Goal: Information Seeking & Learning: Check status

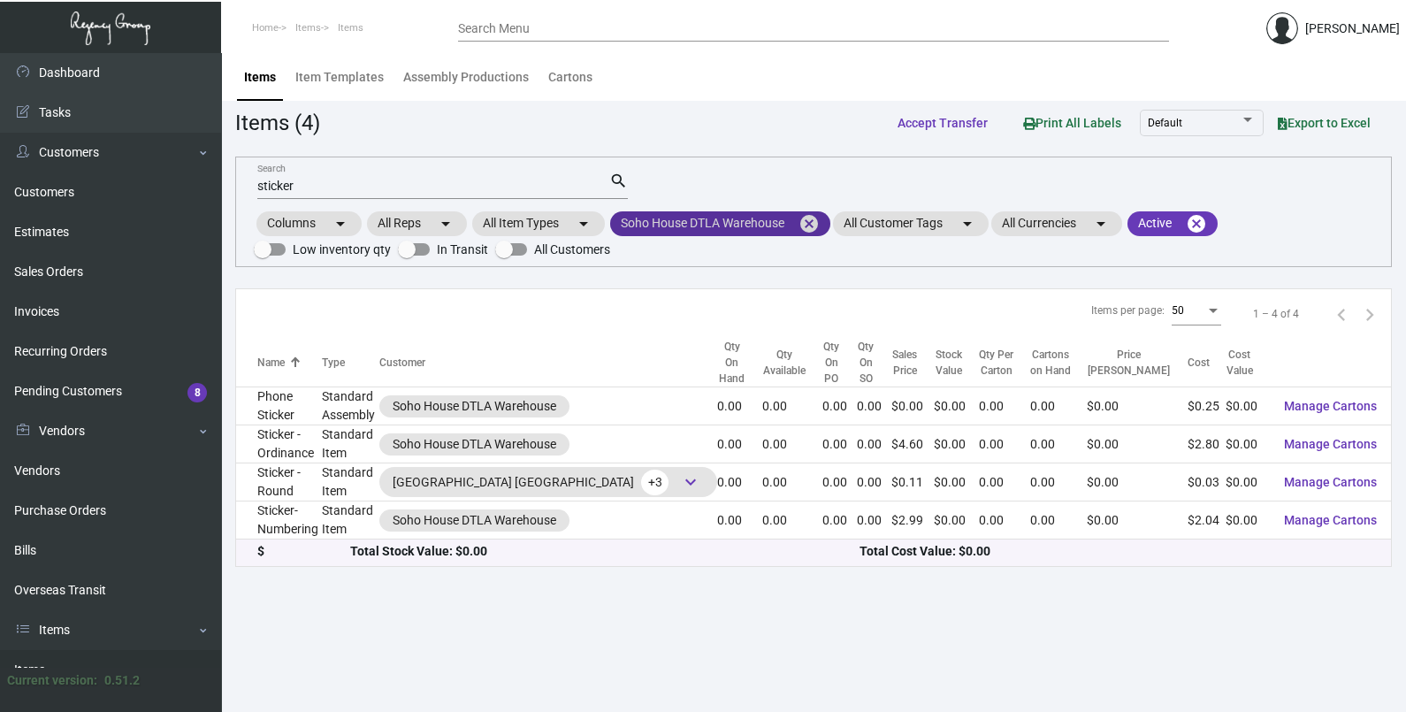
click at [816, 226] on mat-icon "cancel" at bounding box center [809, 223] width 21 height 21
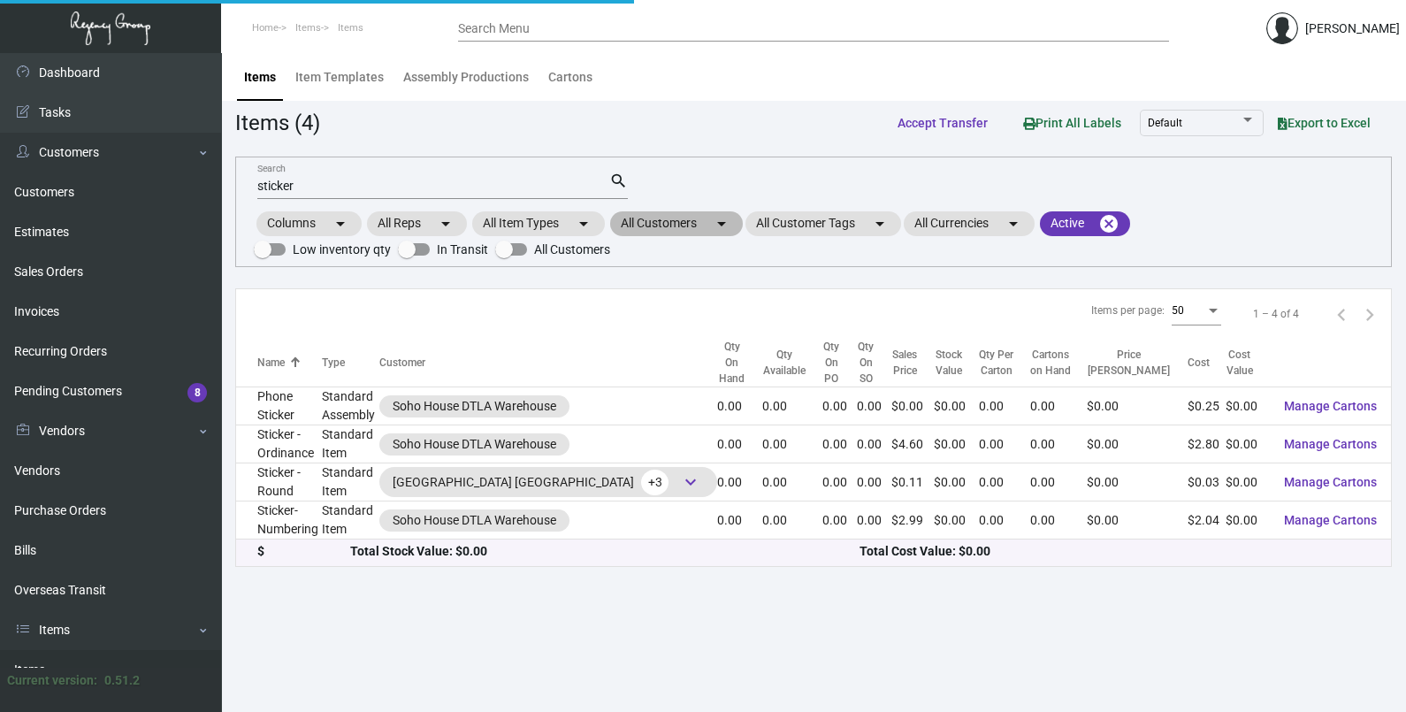
click at [716, 231] on mat-icon "arrow_drop_down" at bounding box center [721, 223] width 21 height 21
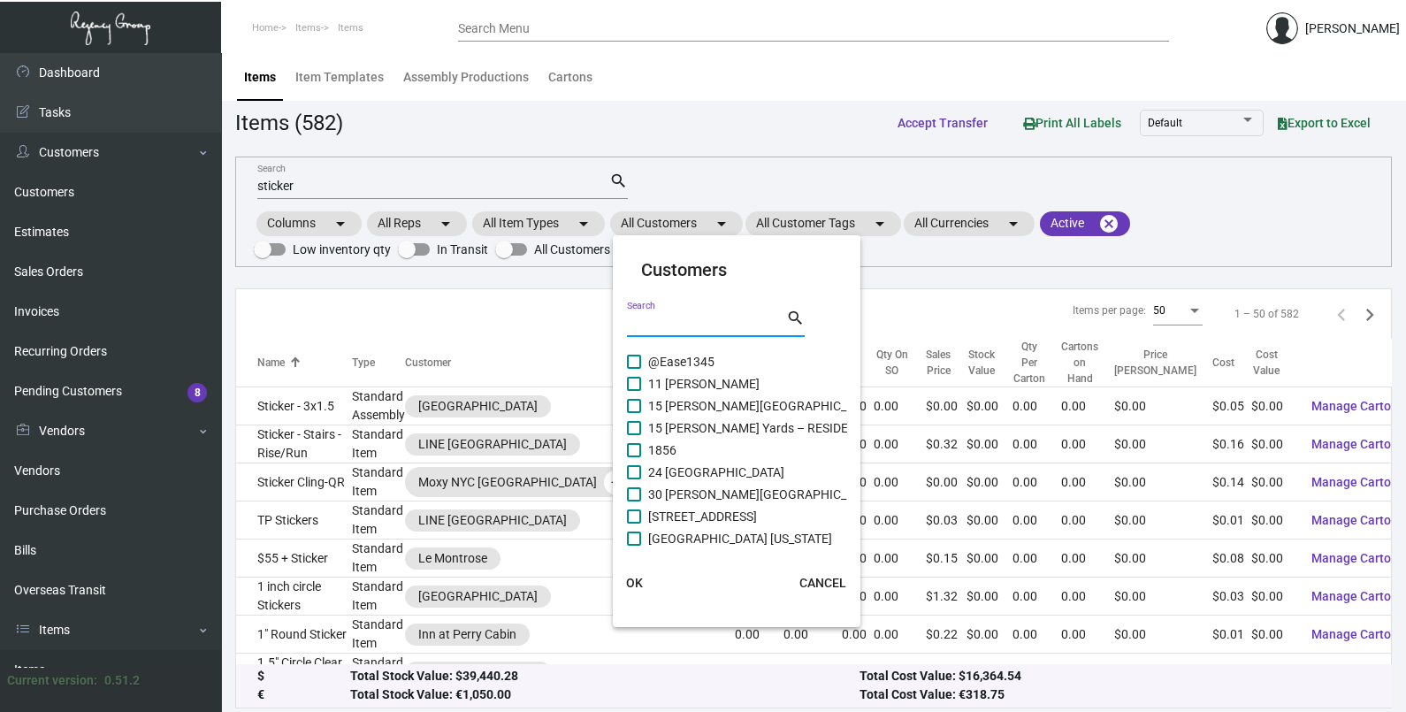
click at [664, 326] on input "Search" at bounding box center [706, 324] width 159 height 14
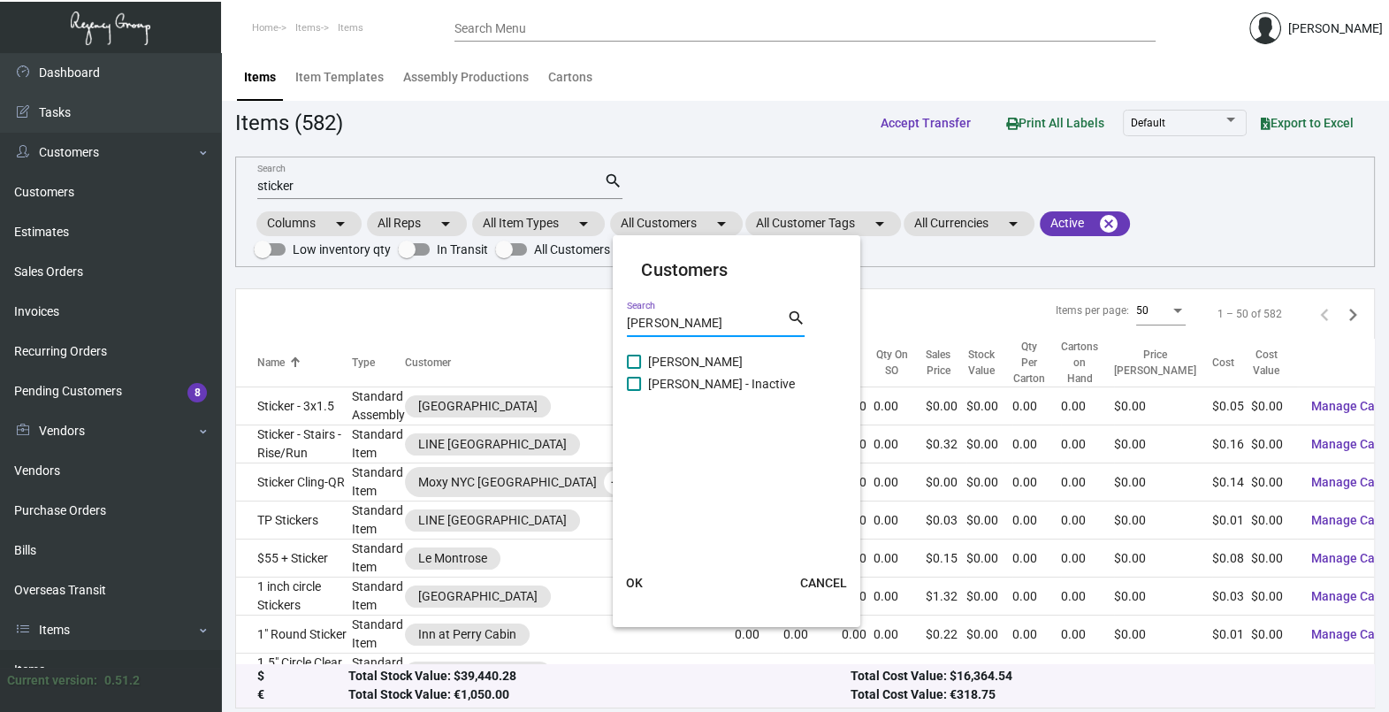
type input "[PERSON_NAME]"
click at [676, 369] on span "[PERSON_NAME]" at bounding box center [695, 361] width 95 height 21
click at [634, 369] on input "[PERSON_NAME]" at bounding box center [633, 369] width 1 height 1
checkbox input "true"
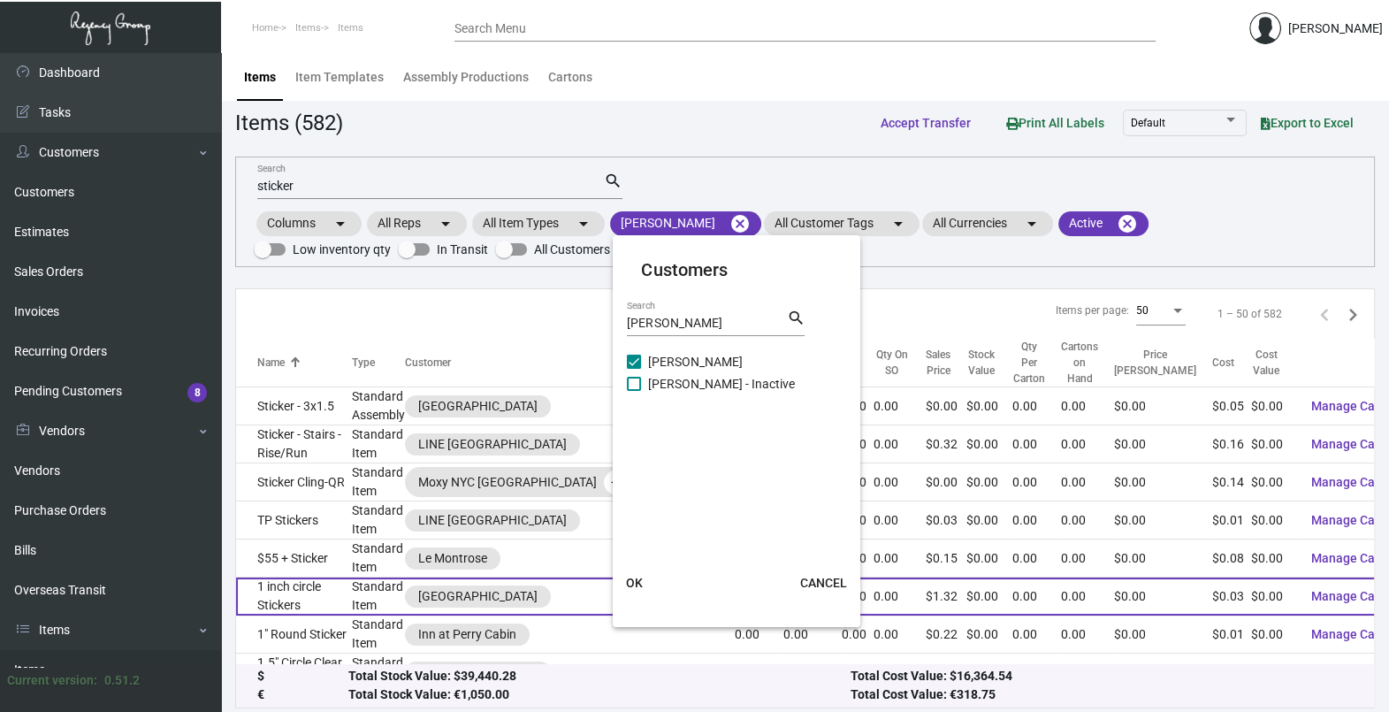
click at [645, 577] on button "OK" at bounding box center [634, 583] width 57 height 32
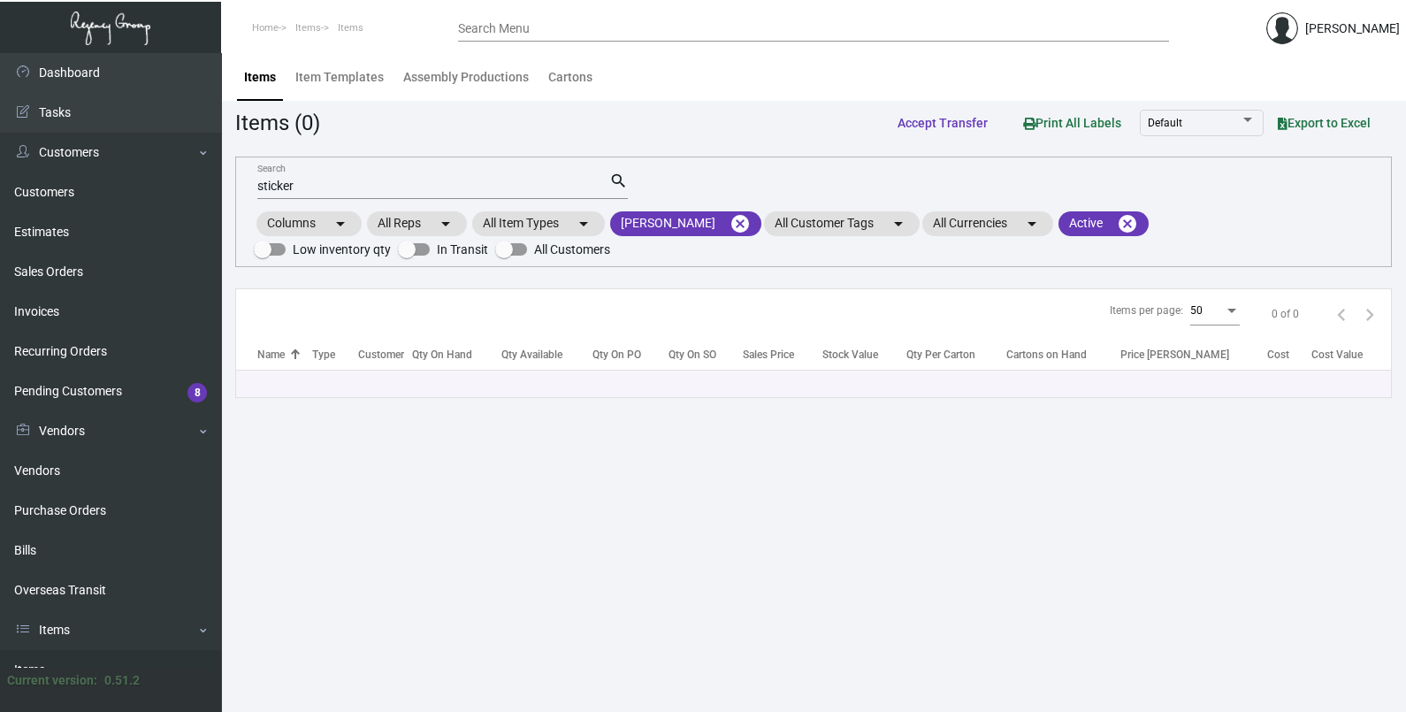
click at [328, 180] on input "sticker" at bounding box center [433, 187] width 352 height 14
type input "s"
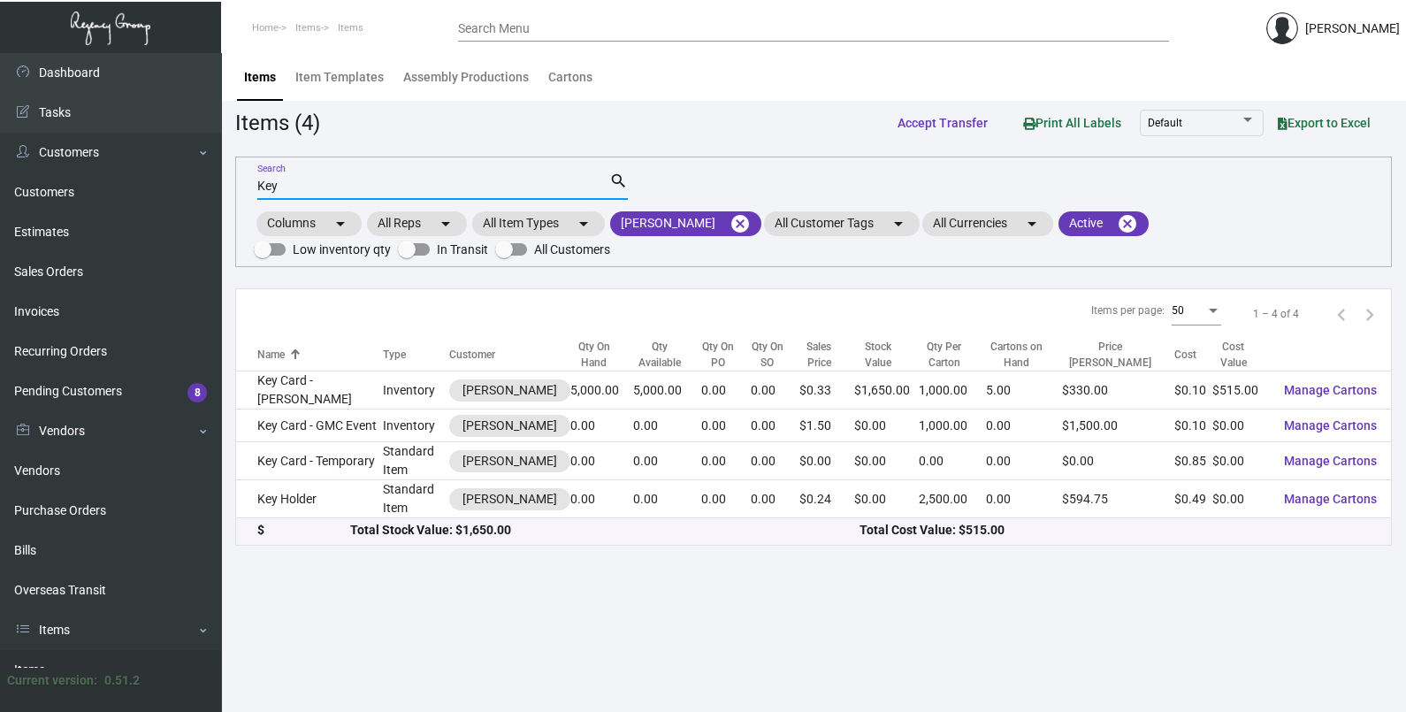
type input "Key"
click at [739, 263] on div "Key Search search Columns arrow_drop_down All Reps arrow_drop_down All Item Typ…" at bounding box center [813, 212] width 1157 height 111
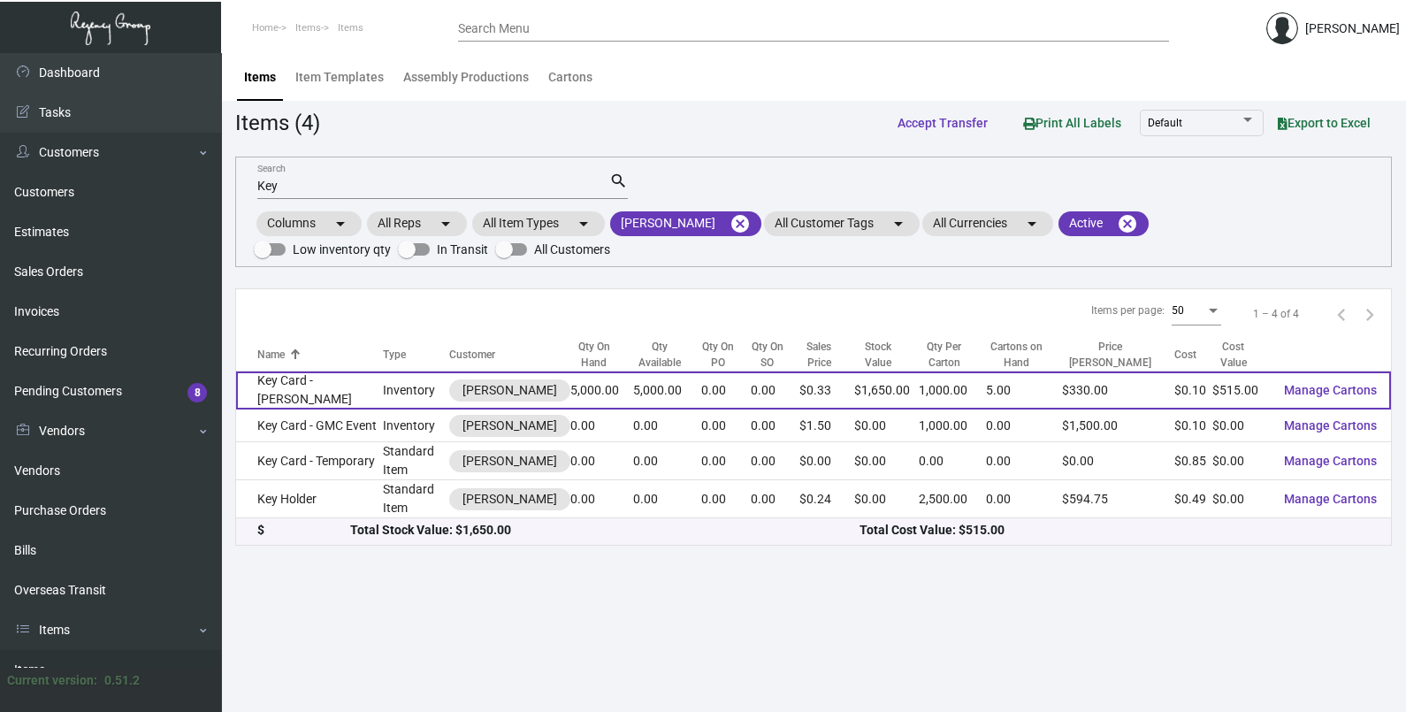
click at [311, 389] on td "Key Card - [PERSON_NAME]" at bounding box center [309, 390] width 147 height 38
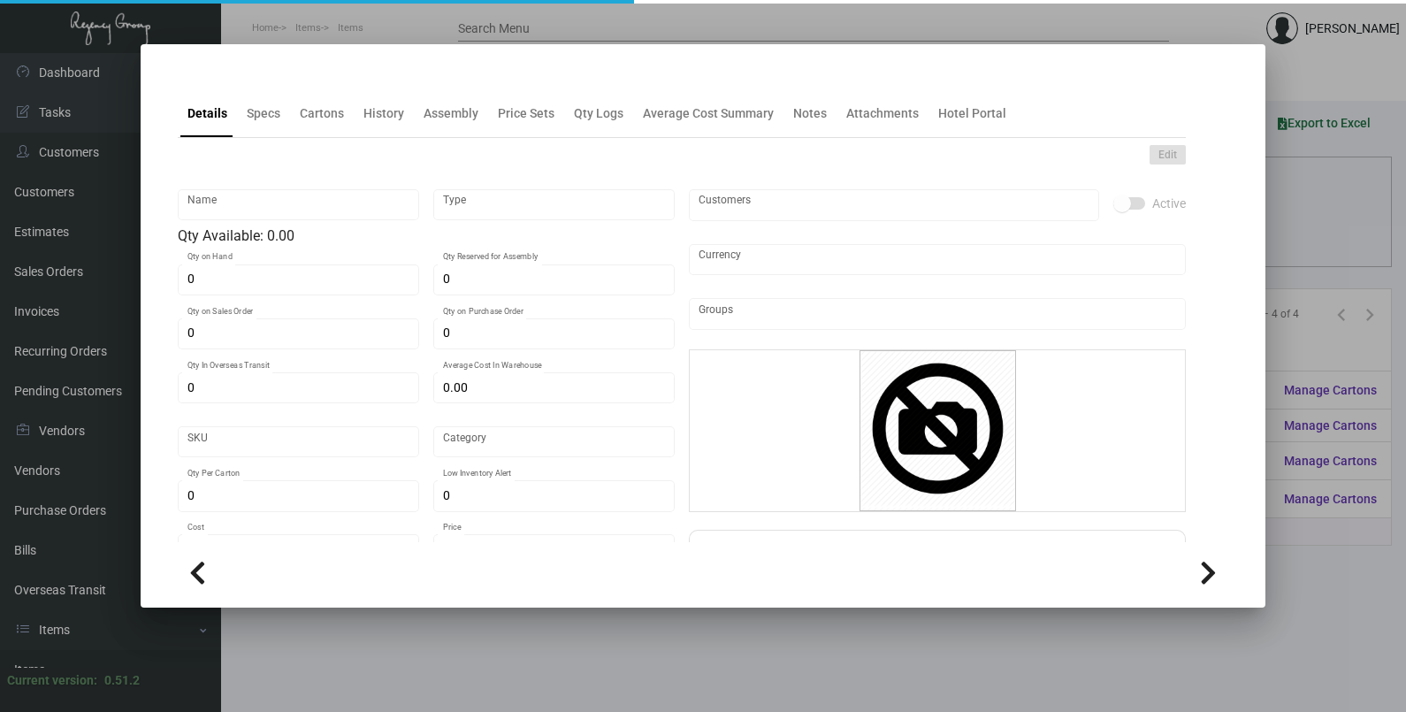
type input "Key Card - [PERSON_NAME]"
type input "Inventory"
type input "5,000"
type input "10,000"
type input "$ 0.455"
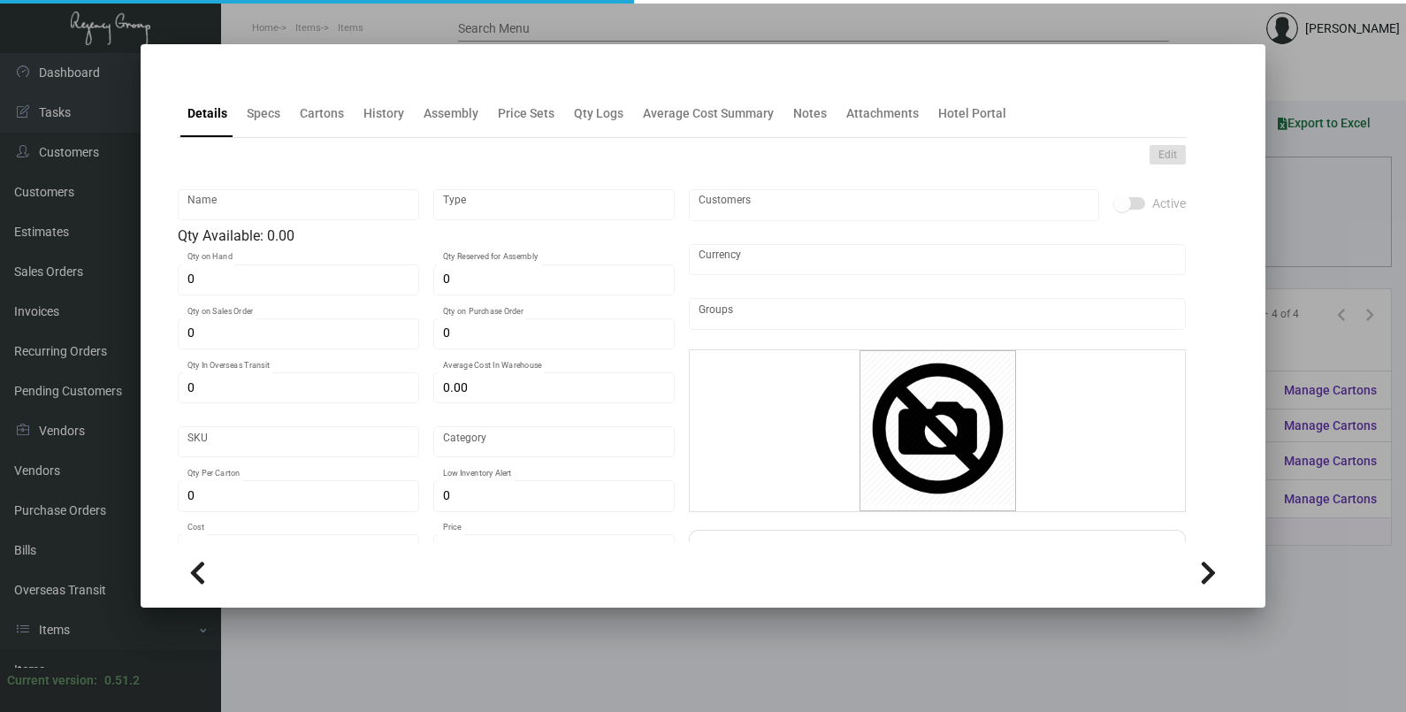
type input "Alila NP-Key Card -93"
type input "Overseas"
type input "1,000"
type input "$ 0.103"
type input "$ 0.33"
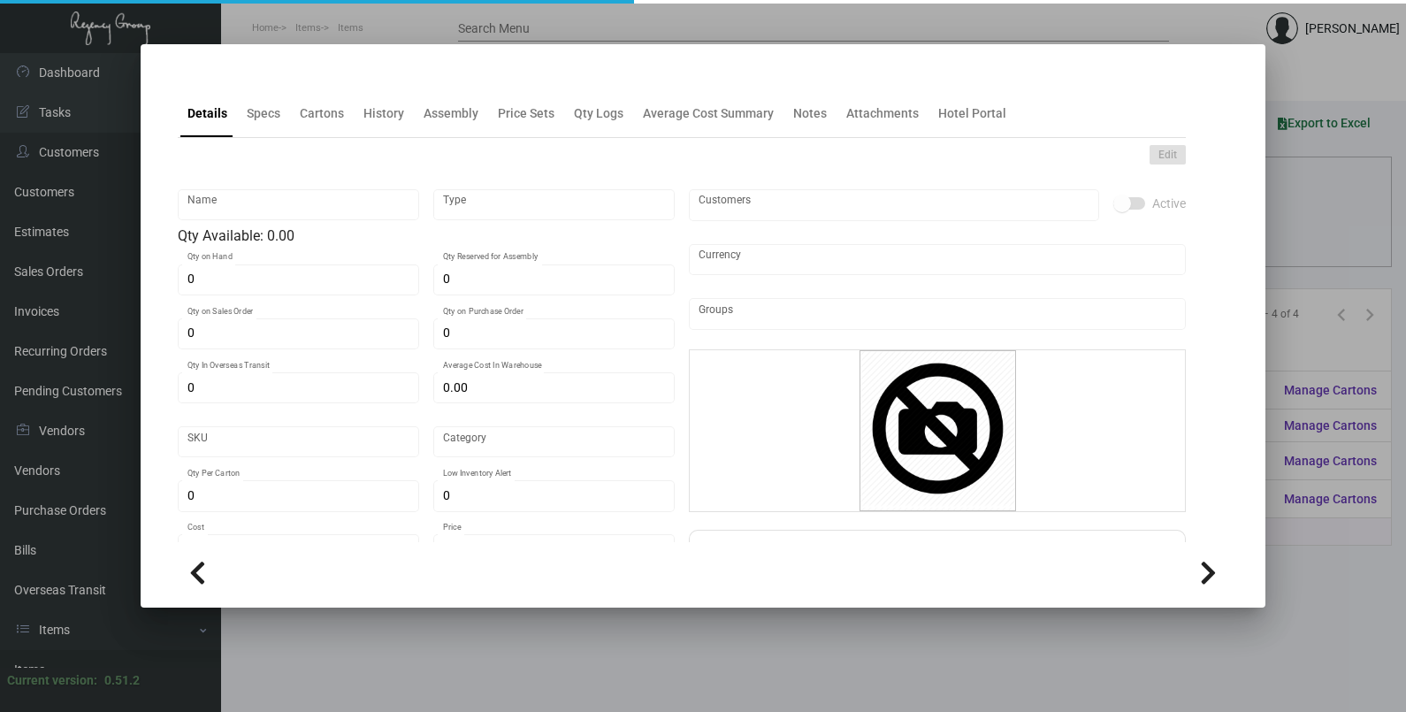
checkbox input "true"
type input "United States Dollar $"
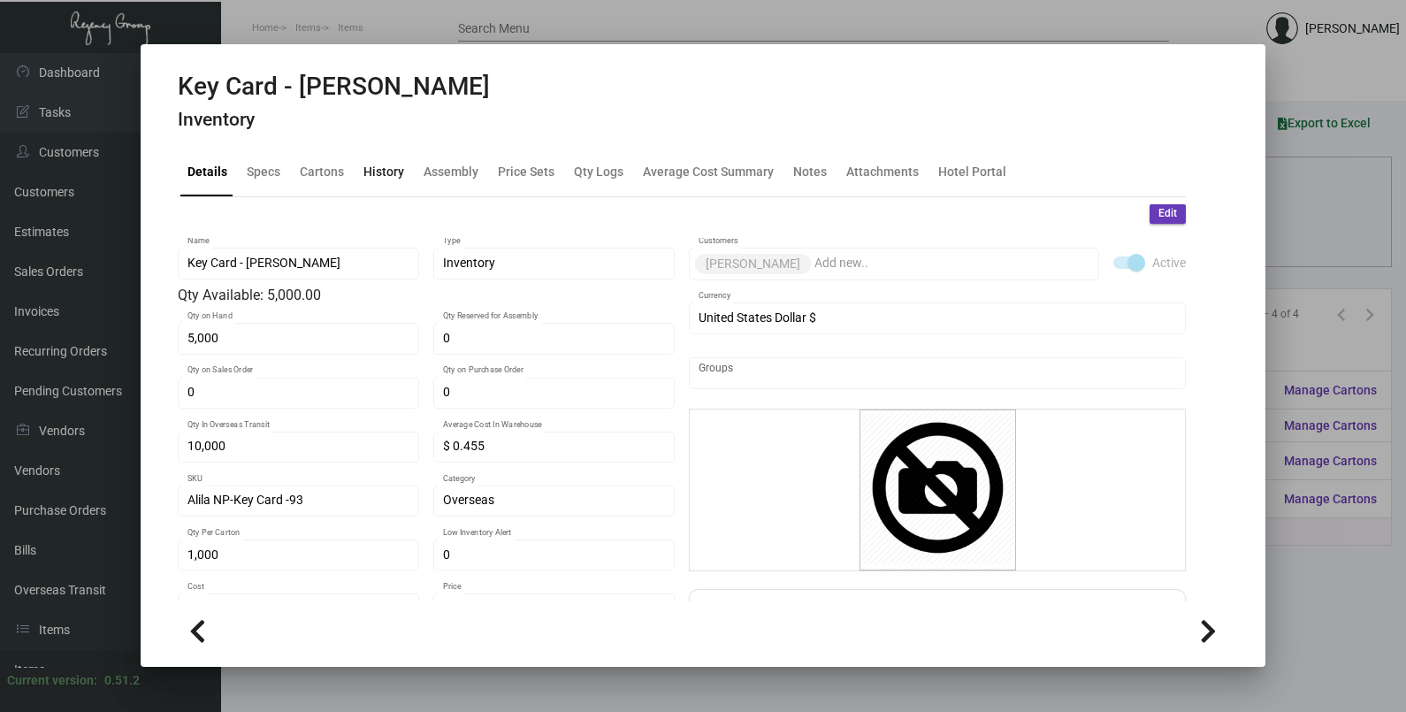
click at [356, 165] on div "History" at bounding box center [383, 172] width 55 height 42
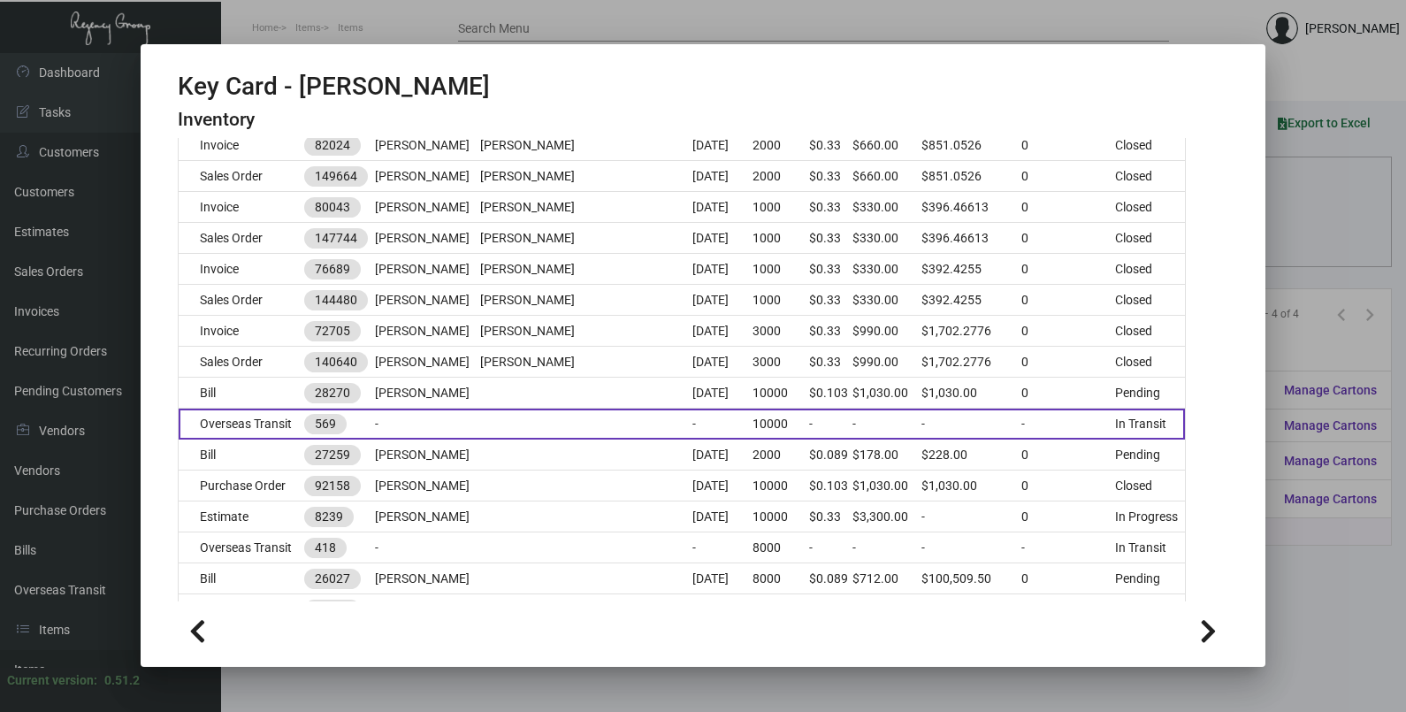
scroll to position [663, 0]
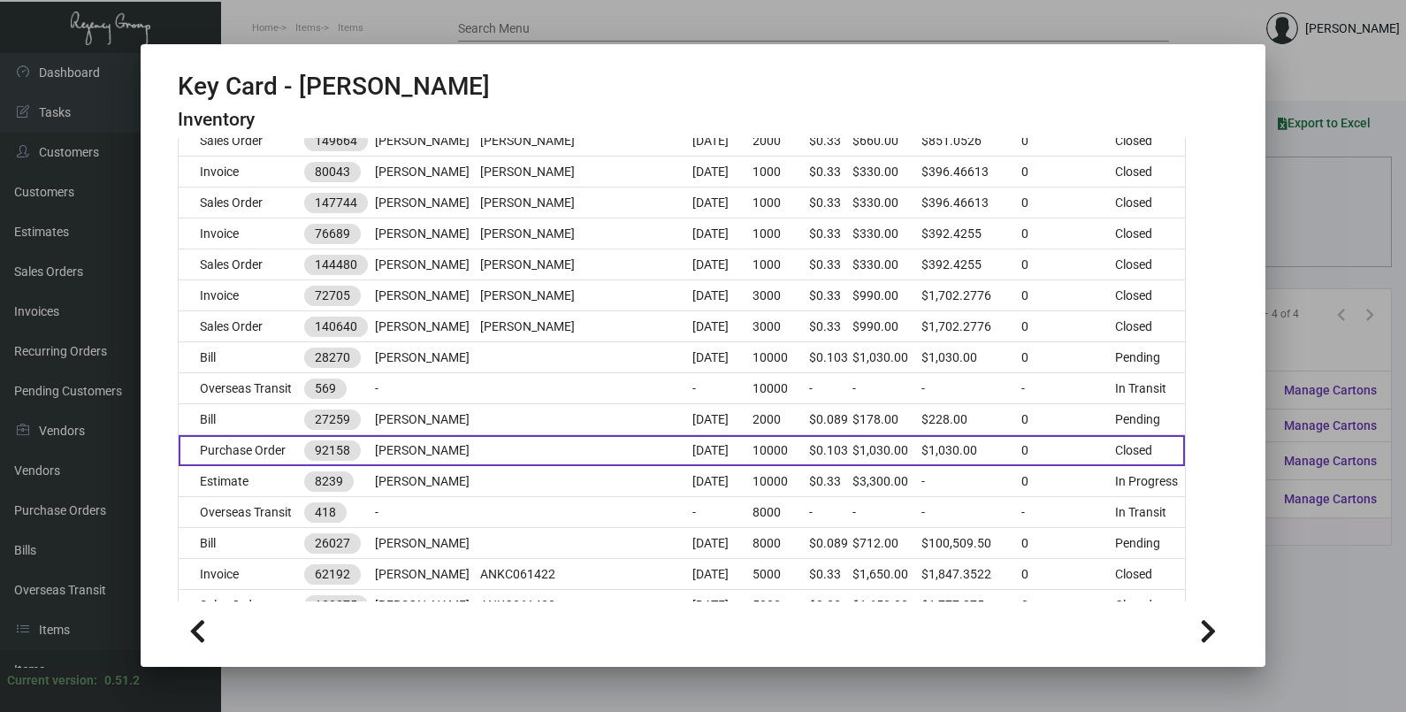
click at [548, 450] on td at bounding box center [586, 450] width 213 height 31
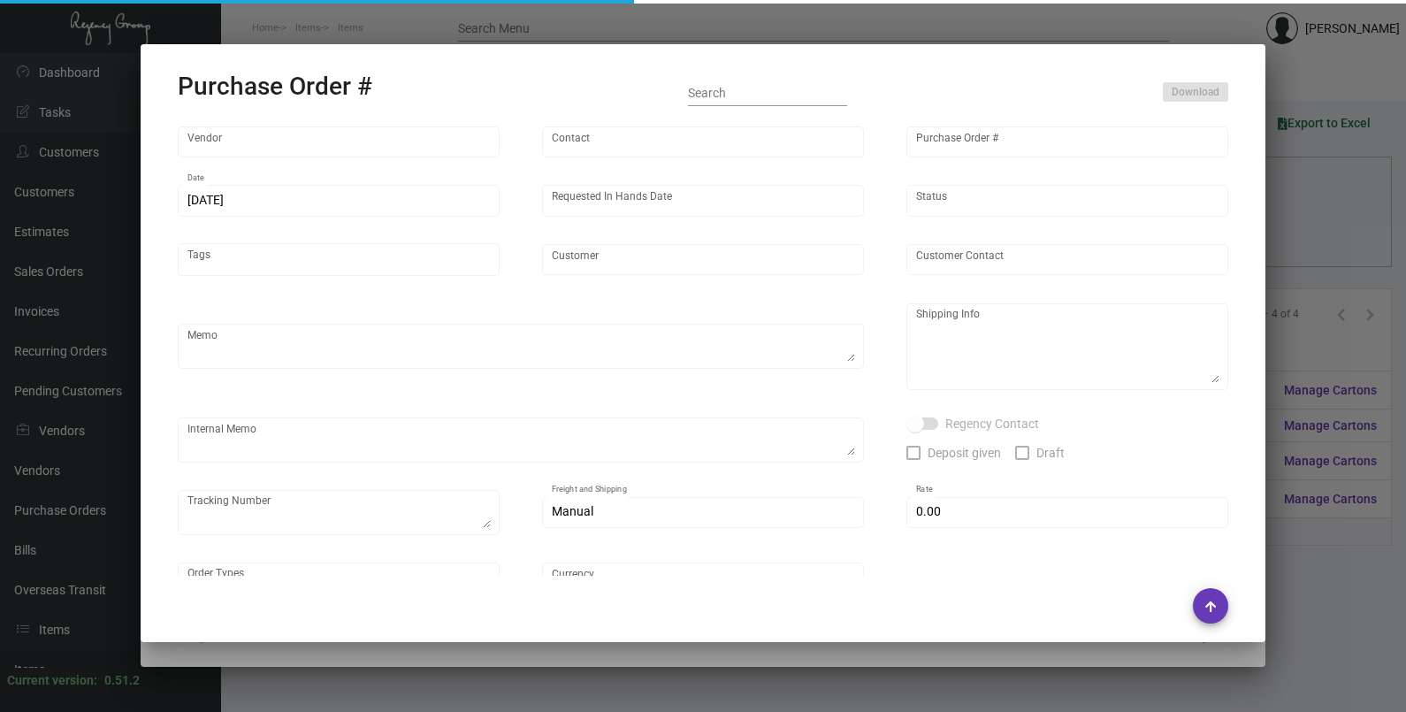
type input "Nexqo"
type input "[PERSON_NAME]"
type input "92158"
type input "[DATE]"
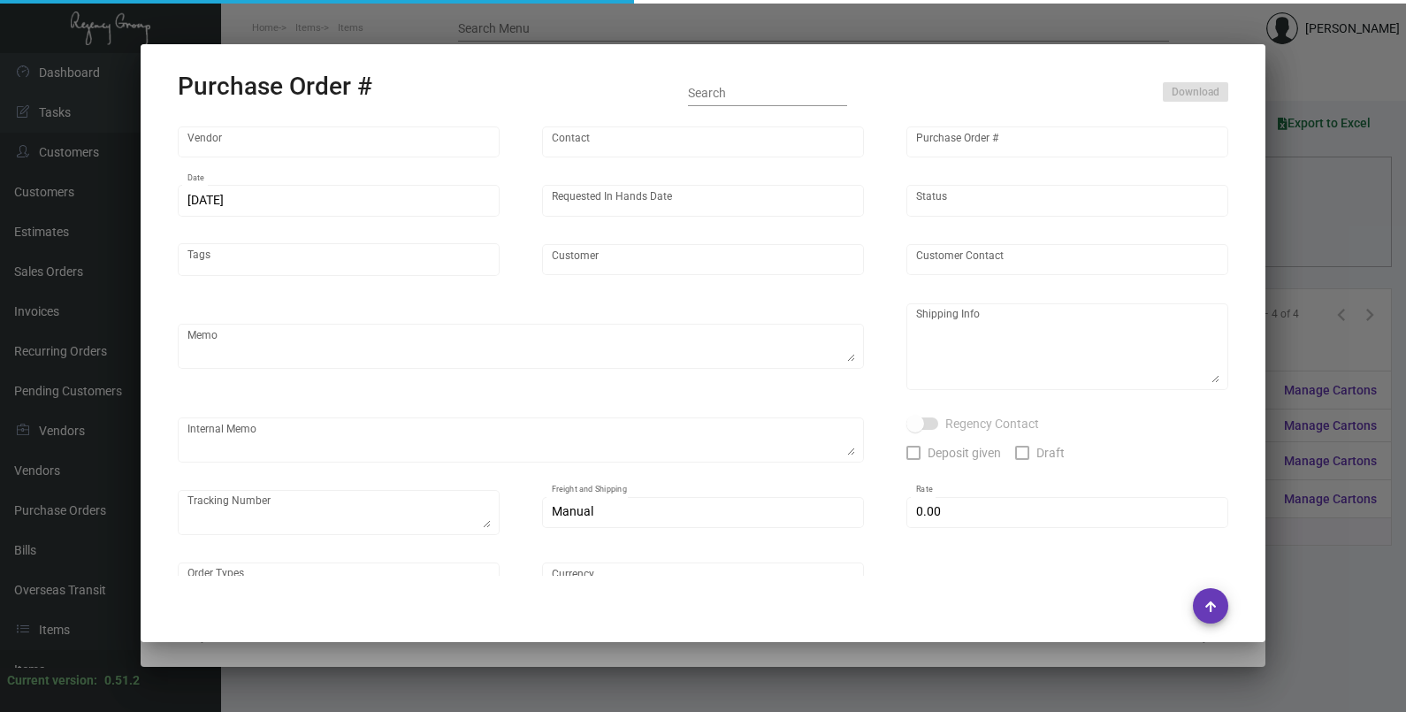
type input "[PERSON_NAME]"
type textarea "BOAT - 5K each shipment, one after the other"
type textarea "Regency Group NJ - [PERSON_NAME] [STREET_ADDRESS]"
checkbox input "true"
type input "$ 0.00"
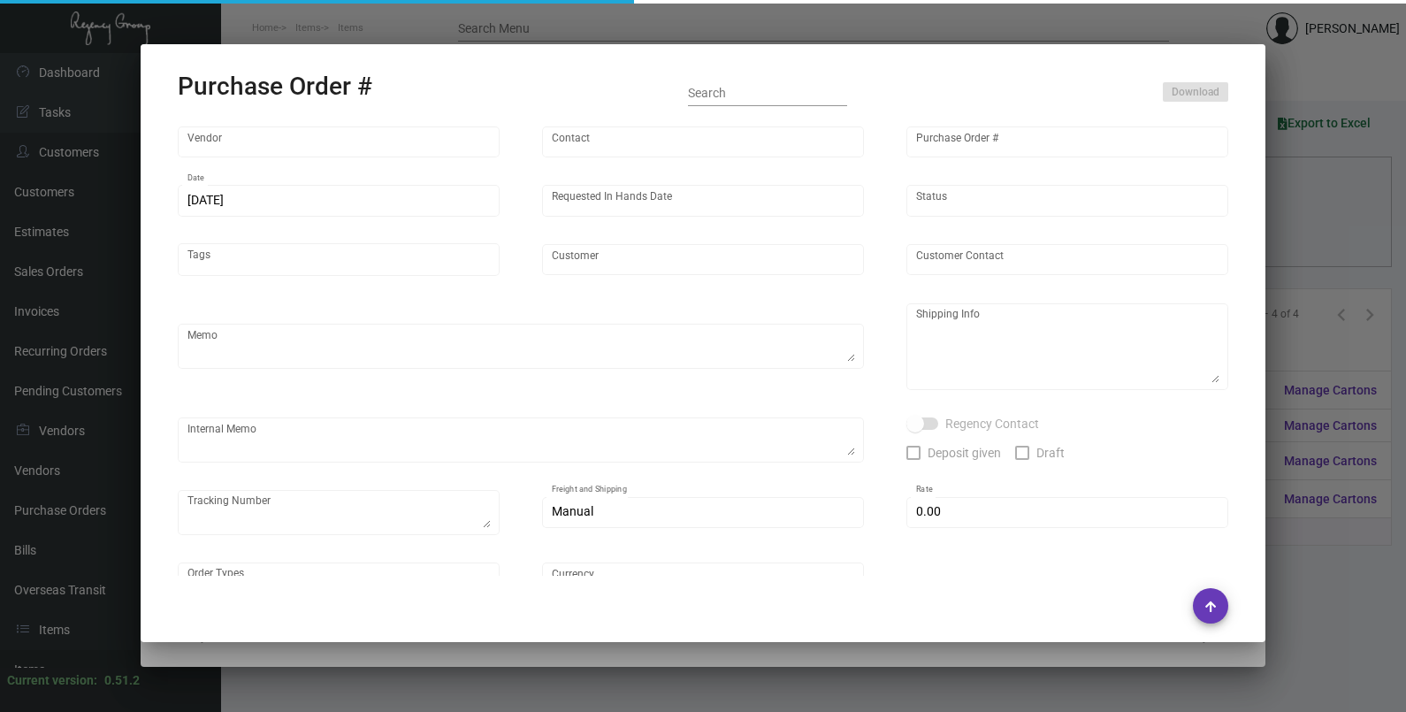
type input "United States Dollar $"
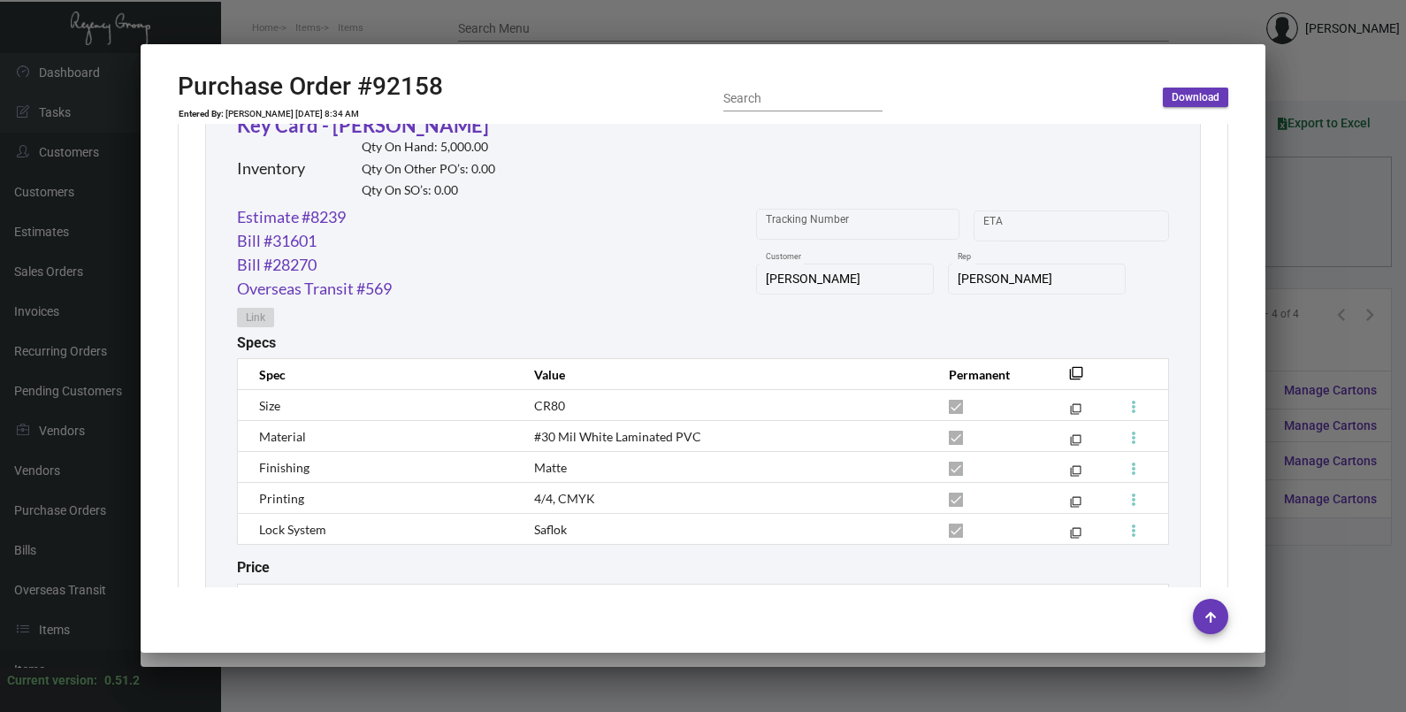
scroll to position [983, 0]
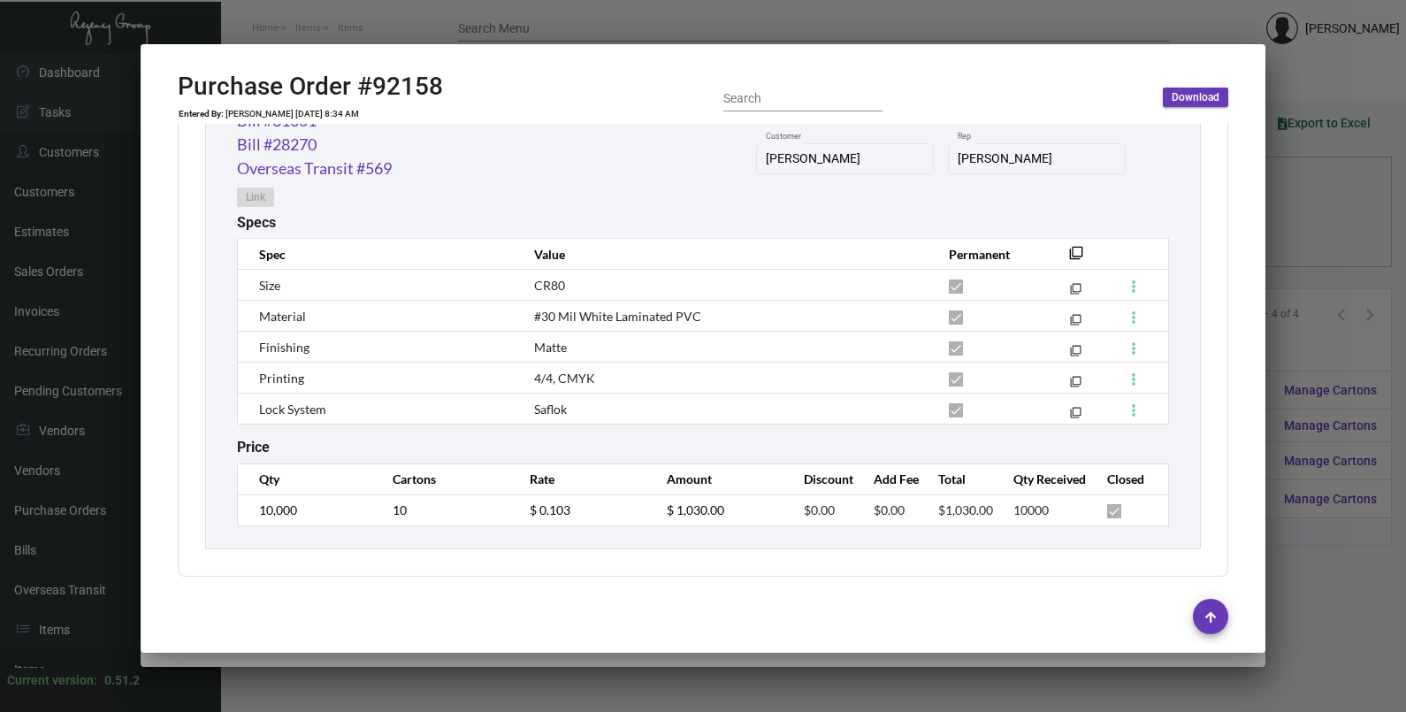
click at [1316, 221] on div at bounding box center [703, 356] width 1406 height 712
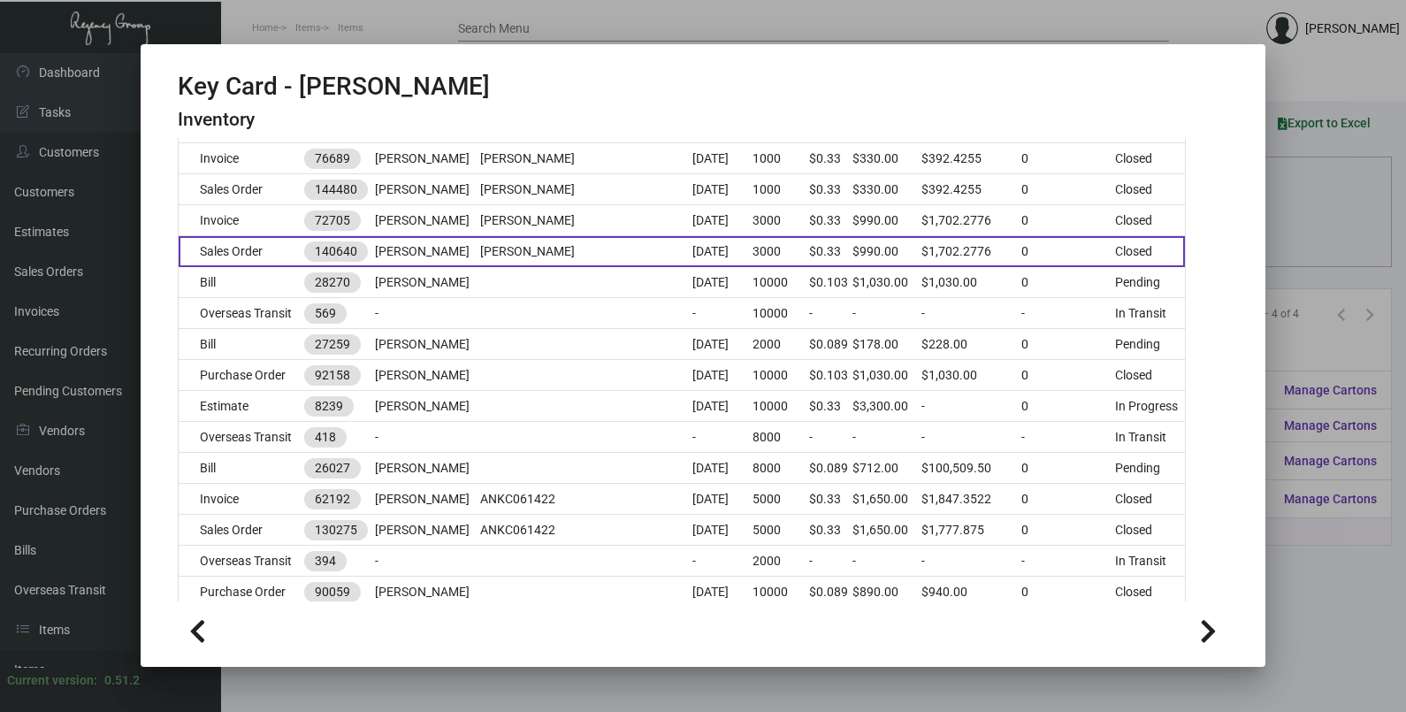
scroll to position [773, 0]
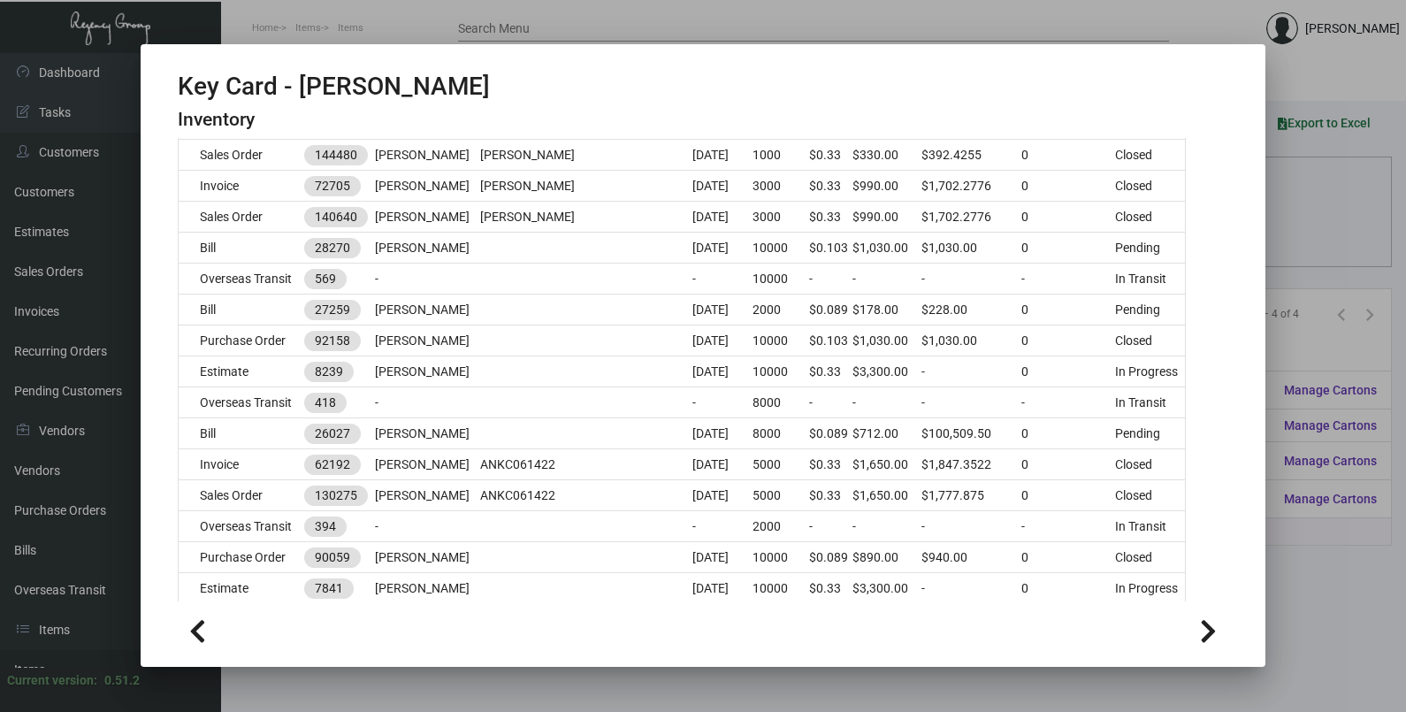
click at [1327, 203] on div at bounding box center [703, 356] width 1406 height 712
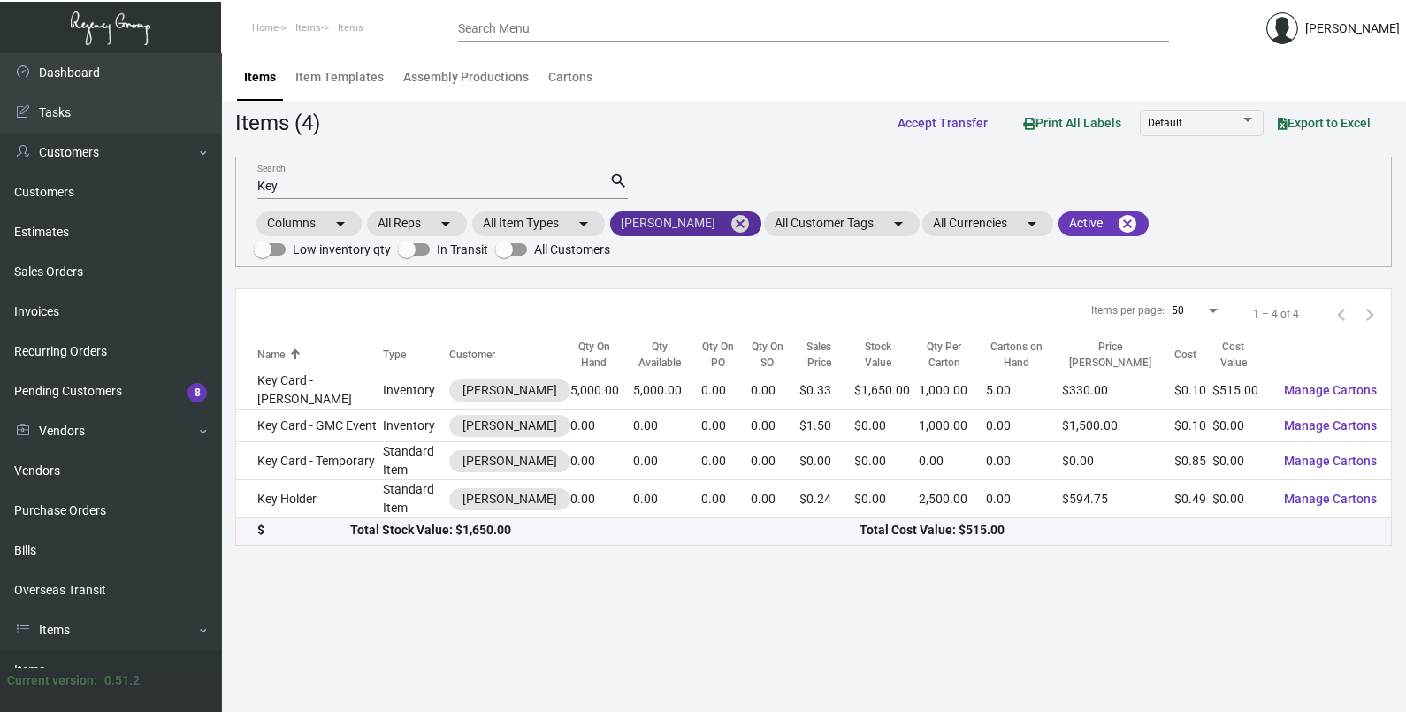
click at [730, 226] on mat-icon "cancel" at bounding box center [740, 223] width 21 height 21
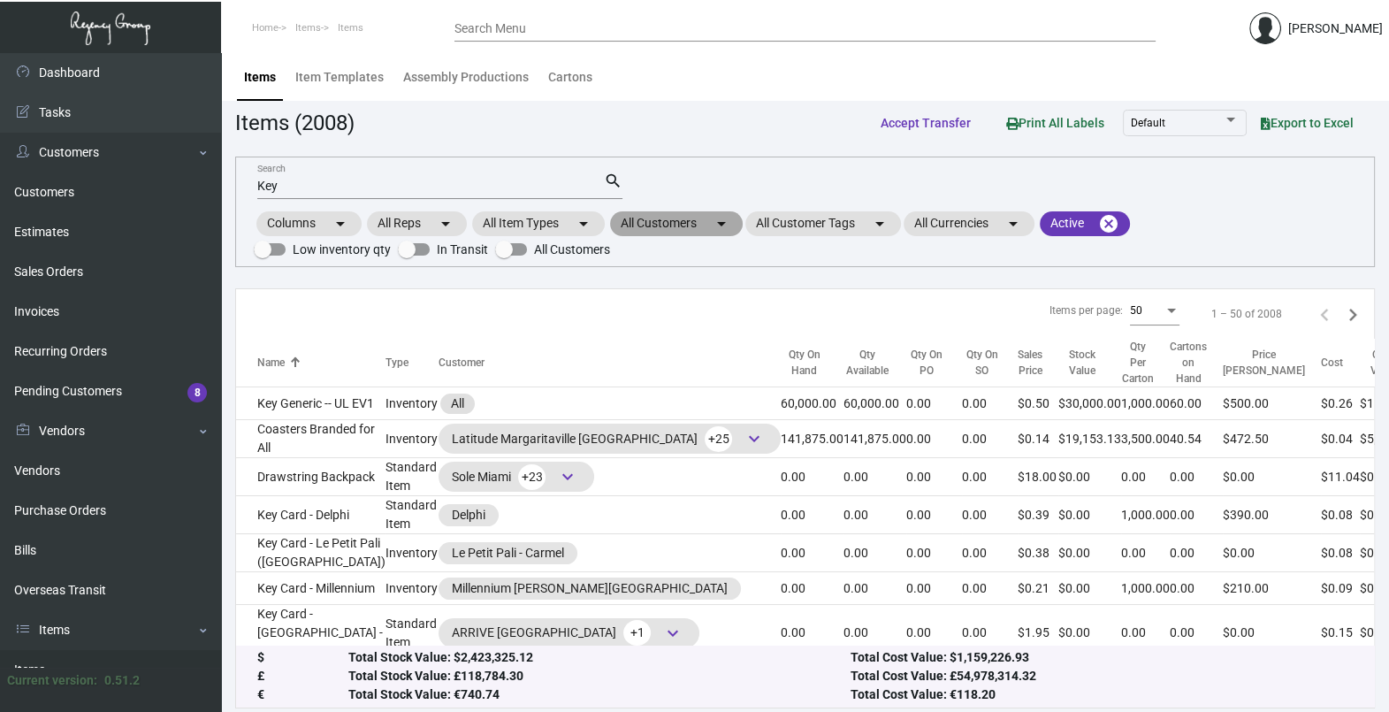
click at [651, 223] on mat-chip "All Customers arrow_drop_down" at bounding box center [676, 223] width 133 height 25
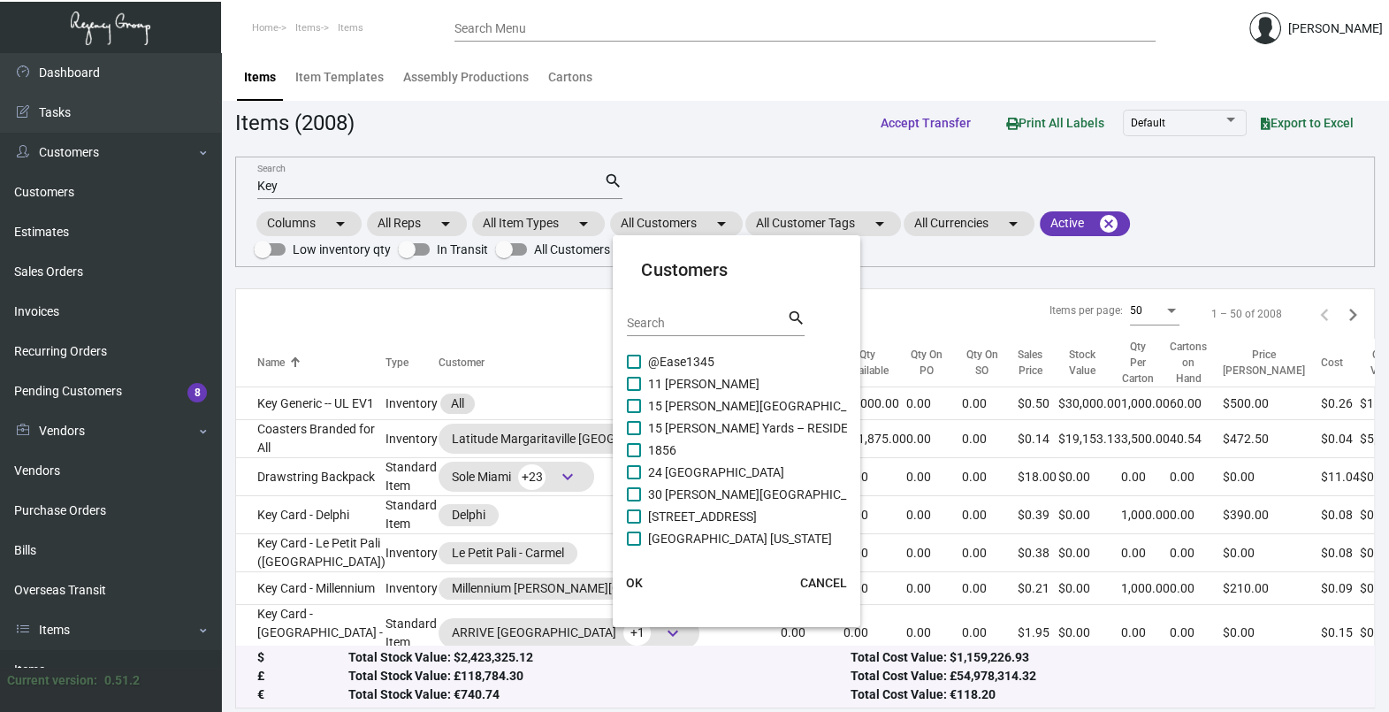
click at [667, 312] on div "Search" at bounding box center [706, 322] width 159 height 27
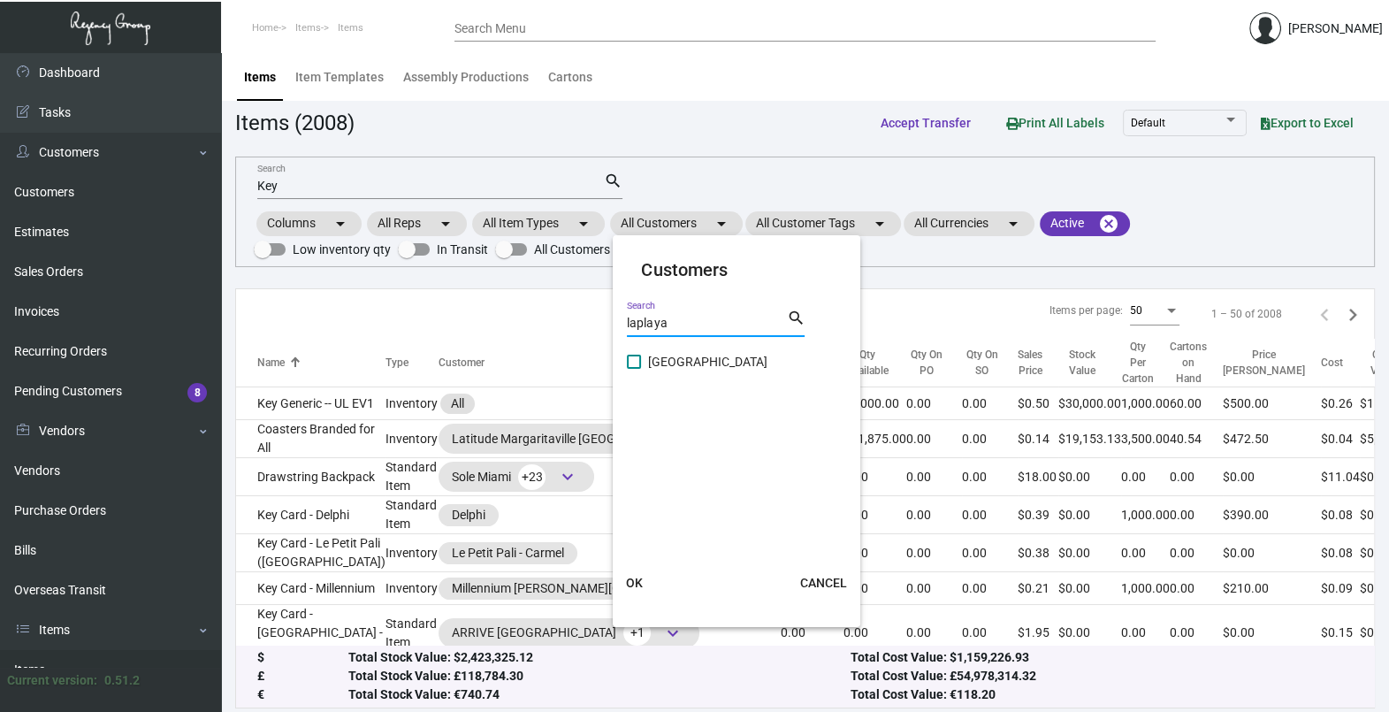
type input "laplaya"
click at [713, 362] on span "[GEOGRAPHIC_DATA]" at bounding box center [707, 361] width 119 height 21
click at [634, 369] on input "[GEOGRAPHIC_DATA]" at bounding box center [633, 369] width 1 height 1
checkbox input "true"
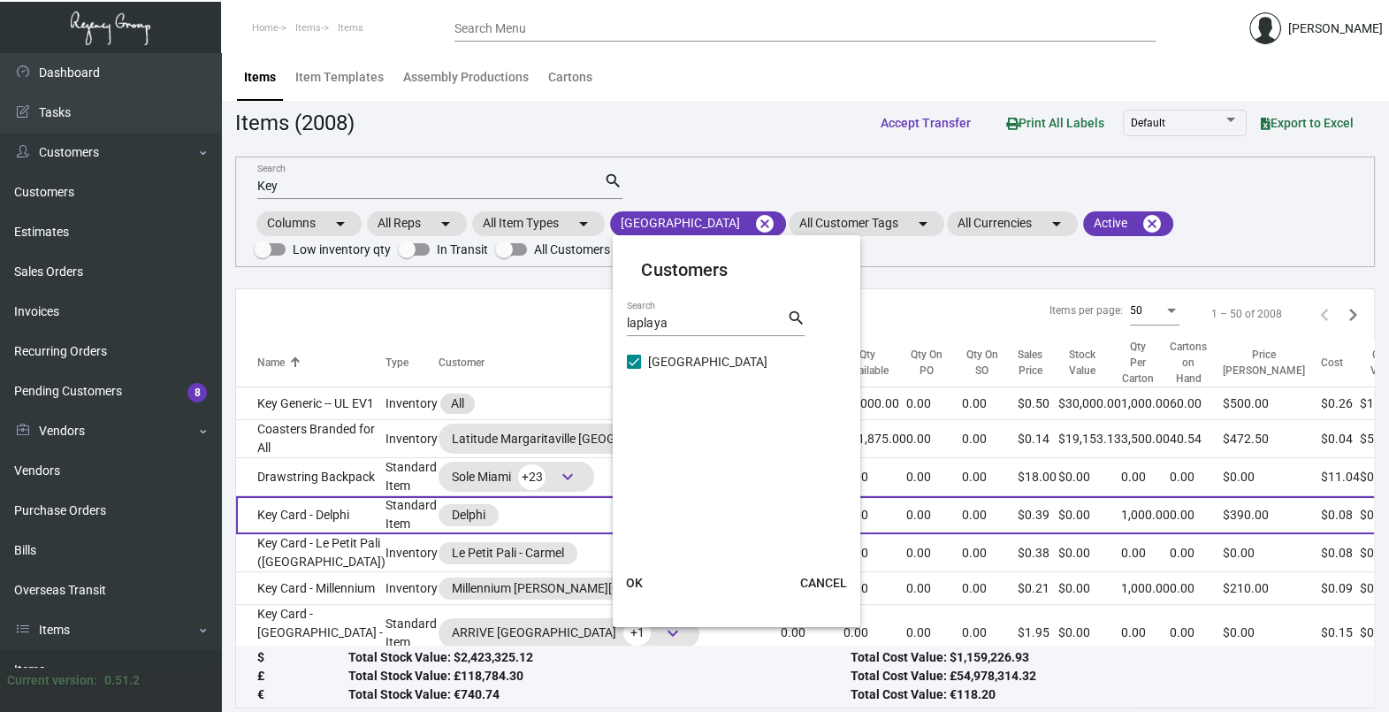
drag, startPoint x: 627, startPoint y: 585, endPoint x: 593, endPoint y: 522, distance: 71.6
click at [627, 584] on span "OK" at bounding box center [634, 583] width 17 height 14
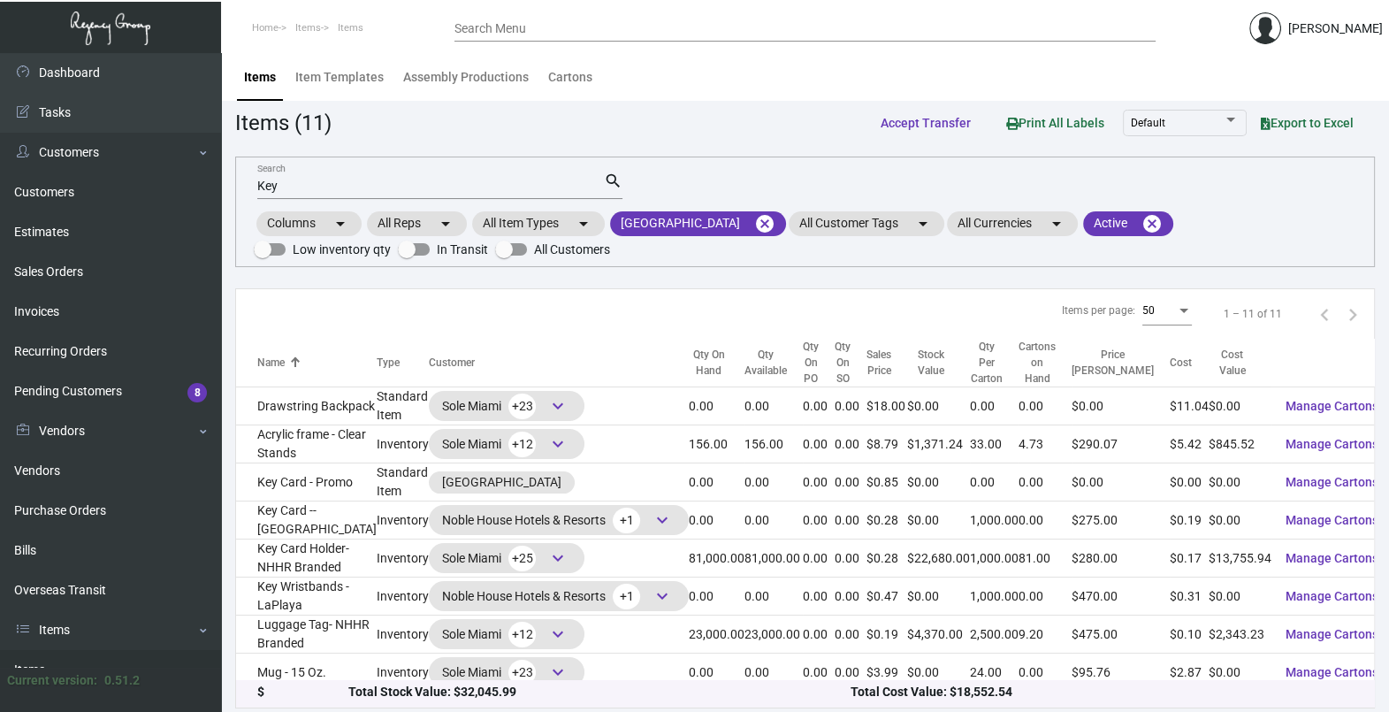
click at [359, 188] on input "Key" at bounding box center [430, 187] width 347 height 14
type input "K"
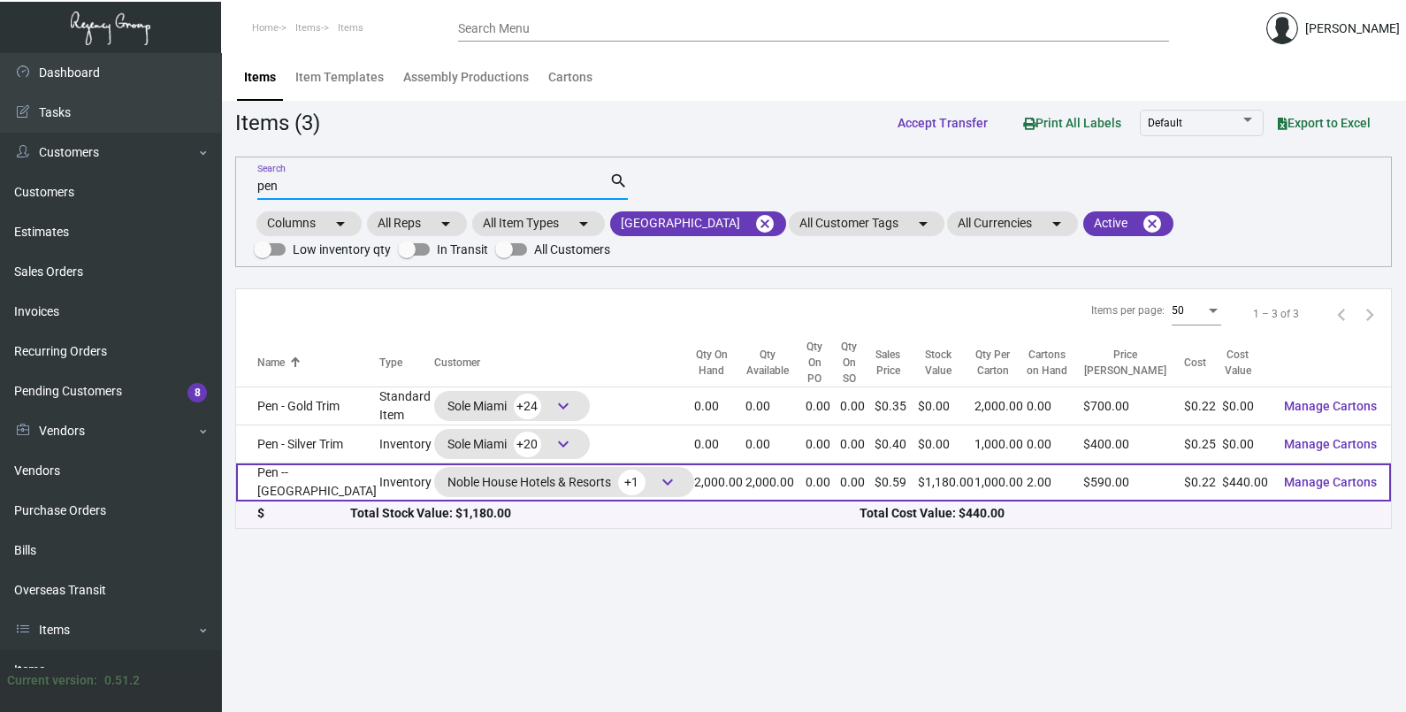
type input "pen"
click at [694, 481] on td "2,000.00" at bounding box center [719, 482] width 51 height 38
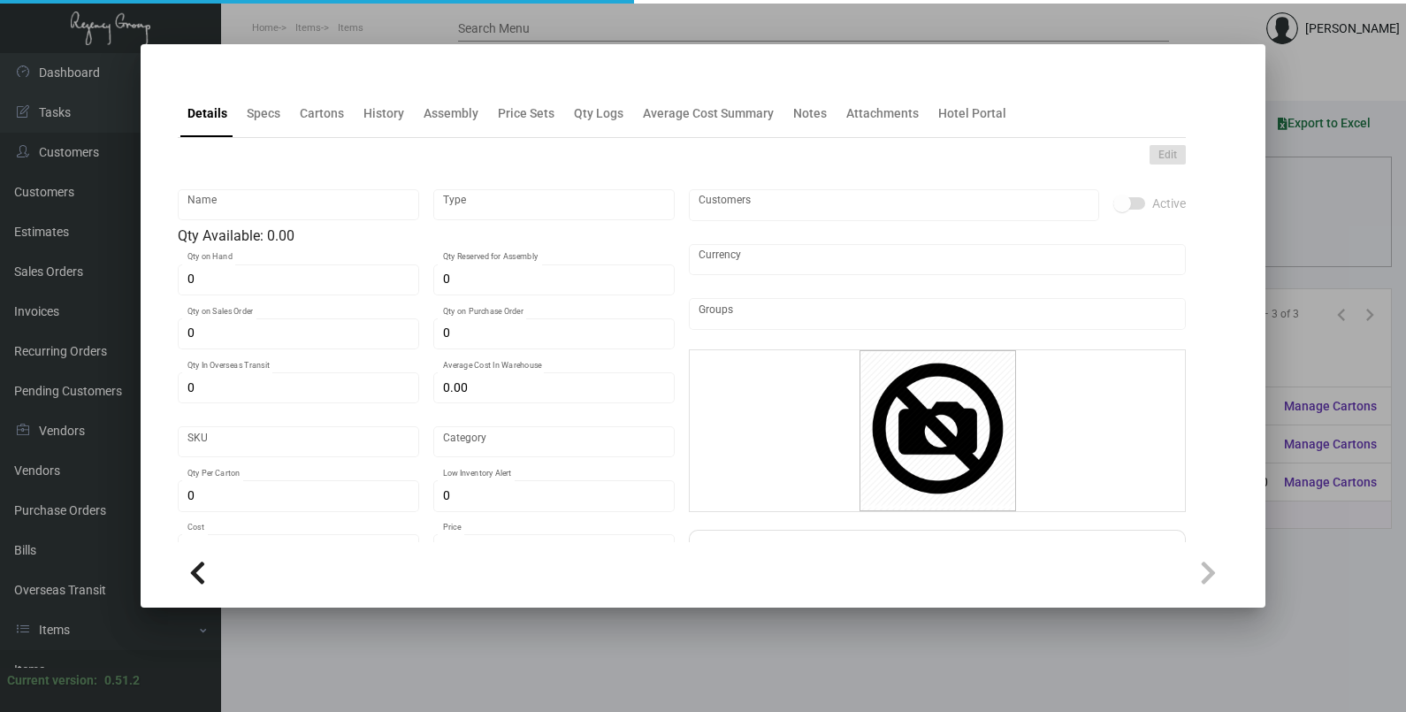
type input "Pen -- [GEOGRAPHIC_DATA]"
type input "Inventory"
type input "2,000"
type input "$ 0.22"
type input "Overseas"
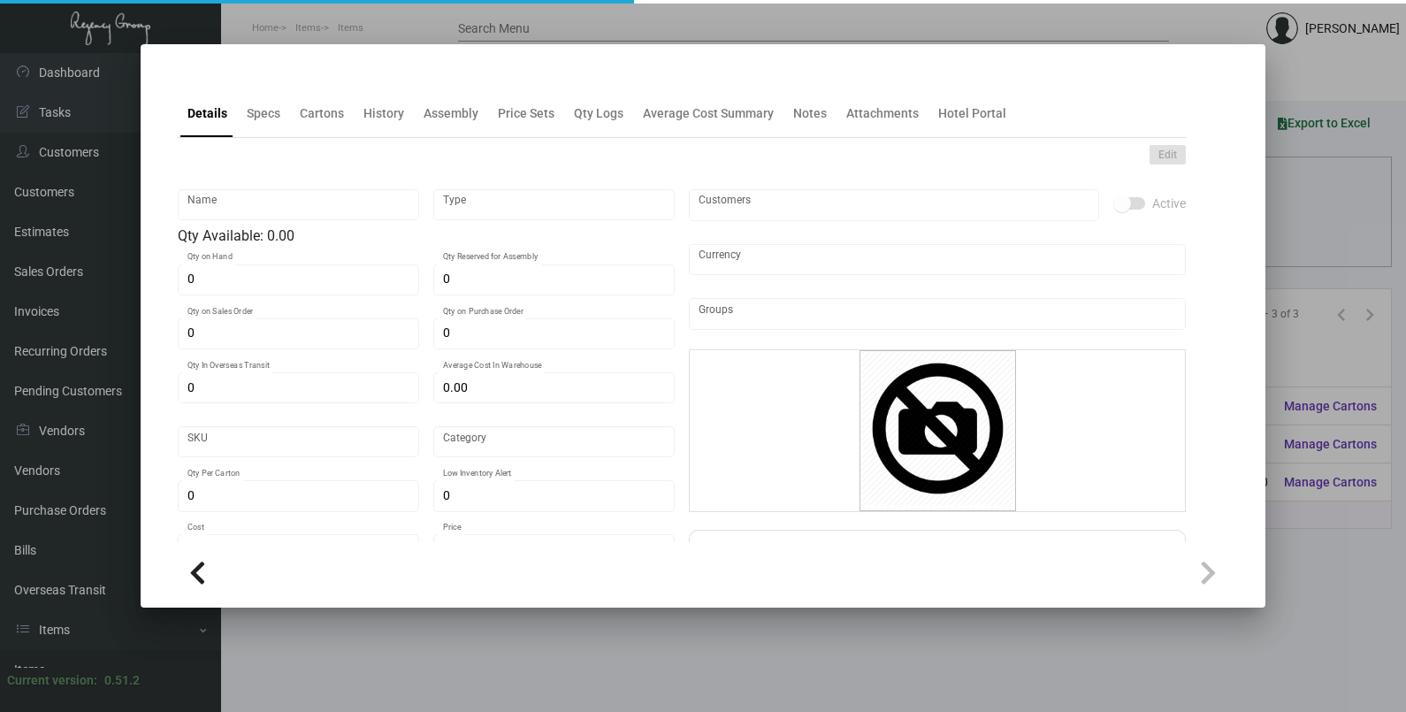
type input "1,000"
type input "$ 0.22"
type input "$ 0.59"
checkbox input "true"
type input "United States Dollar $"
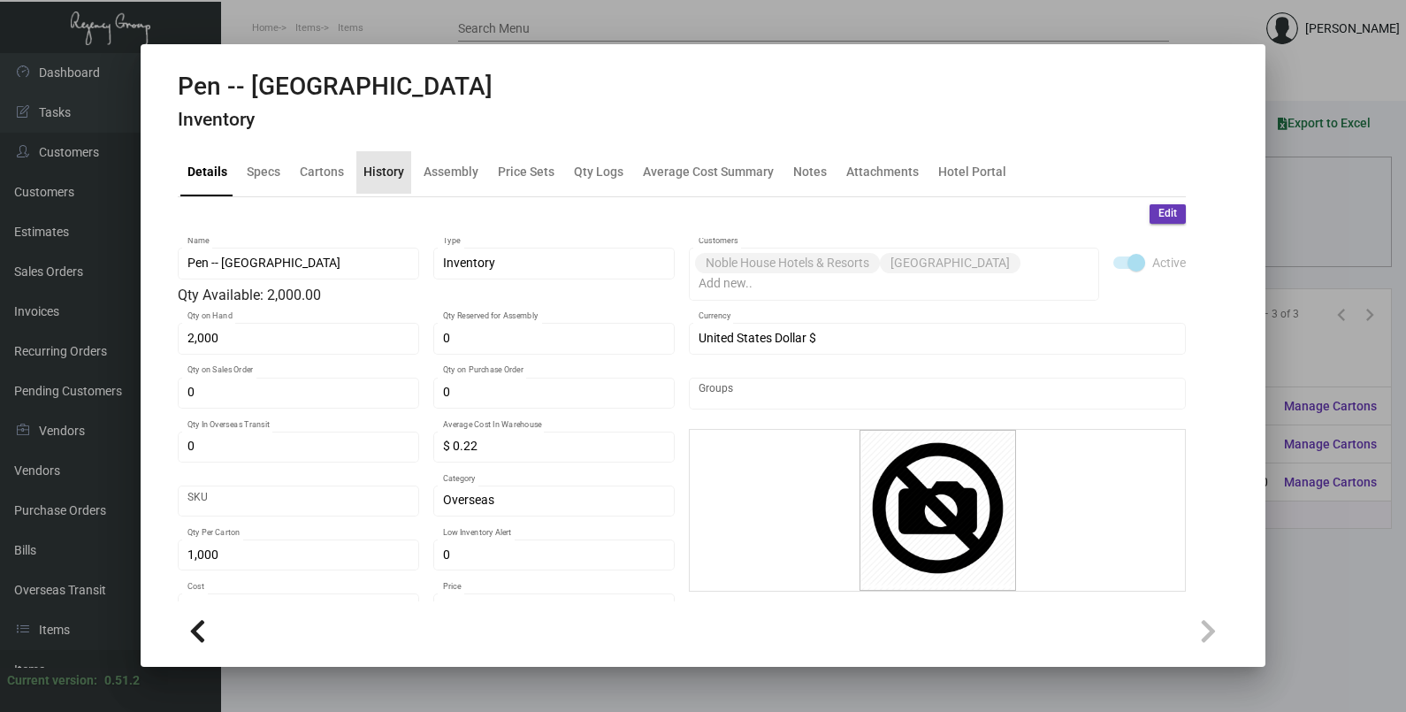
click at [386, 165] on div "History" at bounding box center [384, 172] width 41 height 19
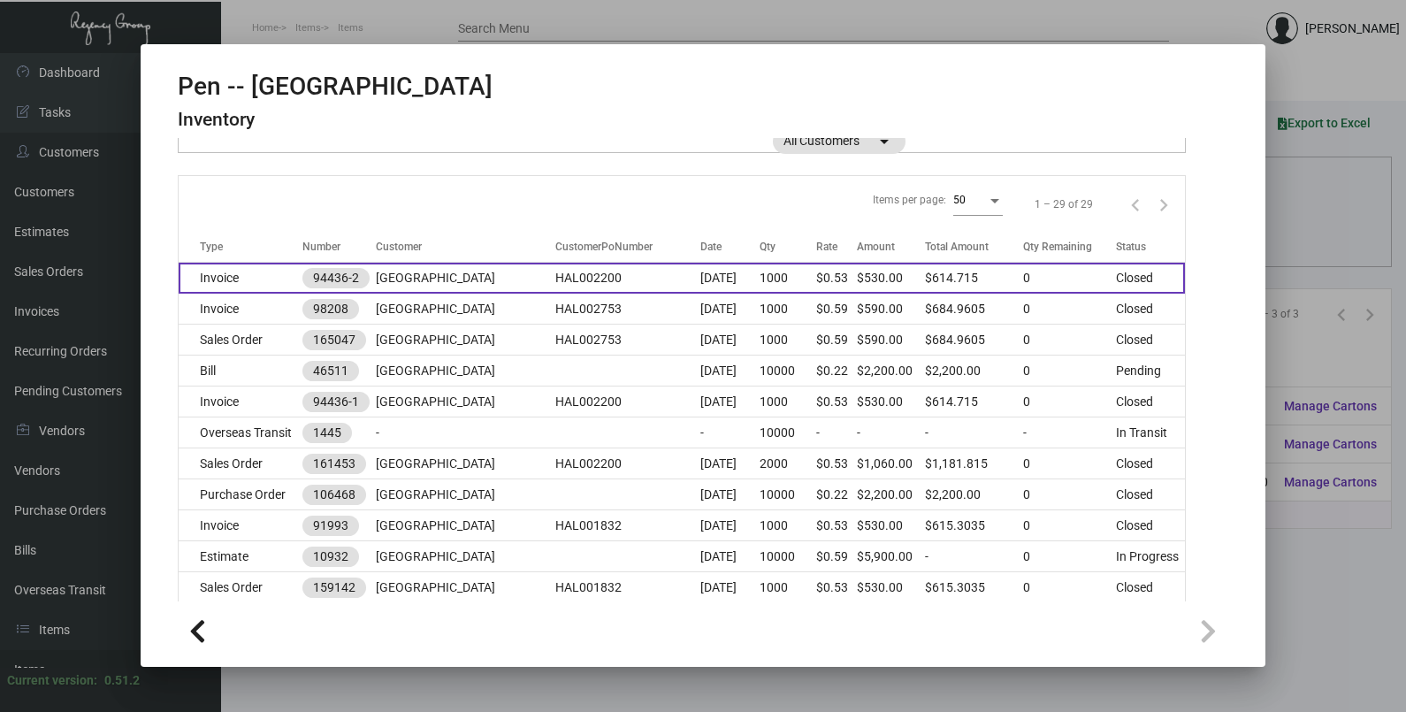
scroll to position [220, 0]
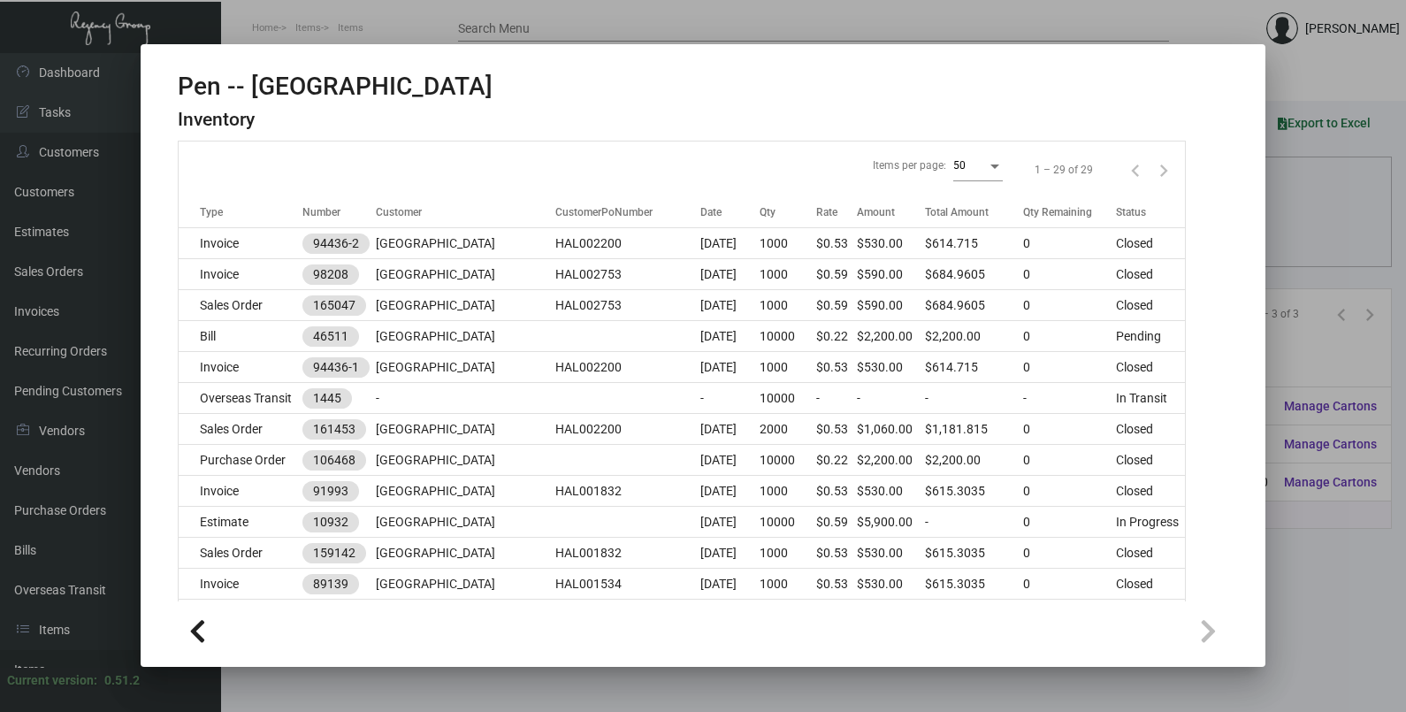
click at [1300, 185] on div at bounding box center [703, 356] width 1406 height 712
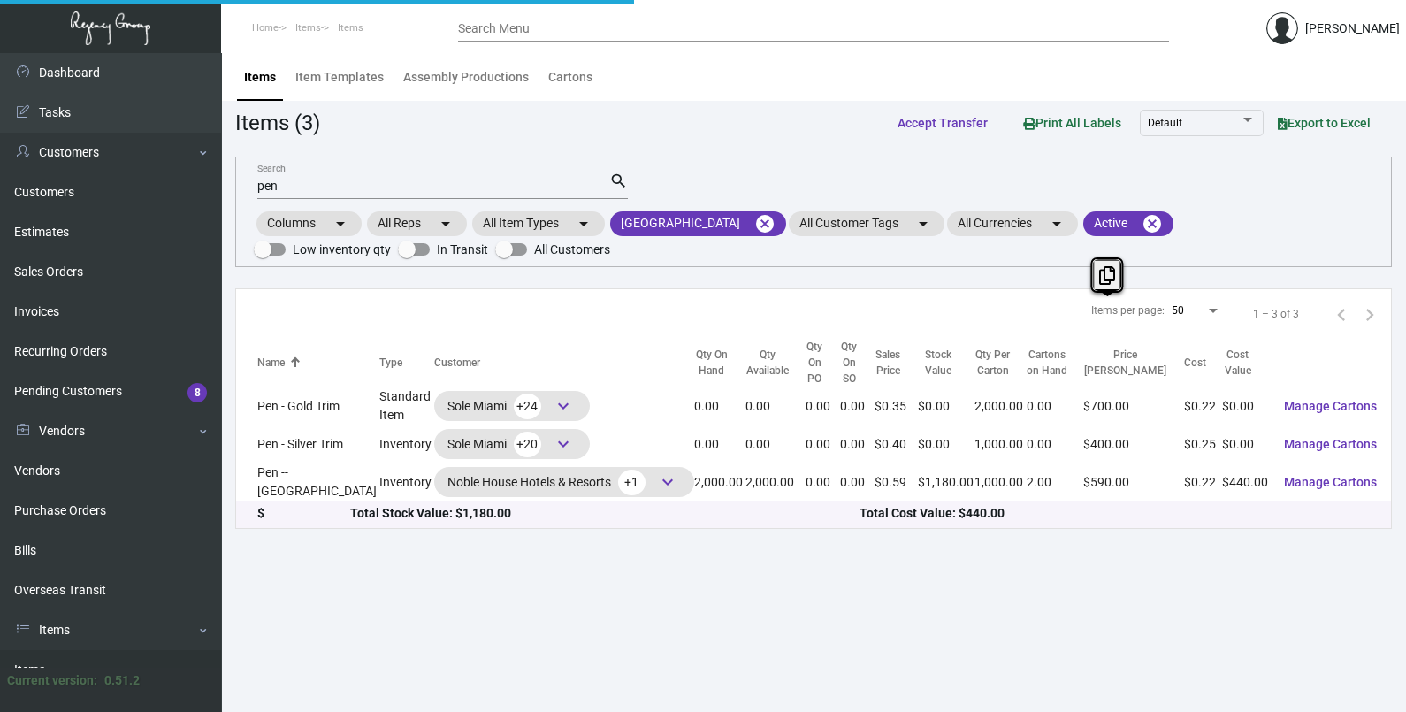
click at [1301, 185] on div "pen Search search Columns arrow_drop_down All Reps arrow_drop_down All Item Typ…" at bounding box center [813, 212] width 1157 height 111
click at [287, 190] on input "pen" at bounding box center [433, 187] width 352 height 14
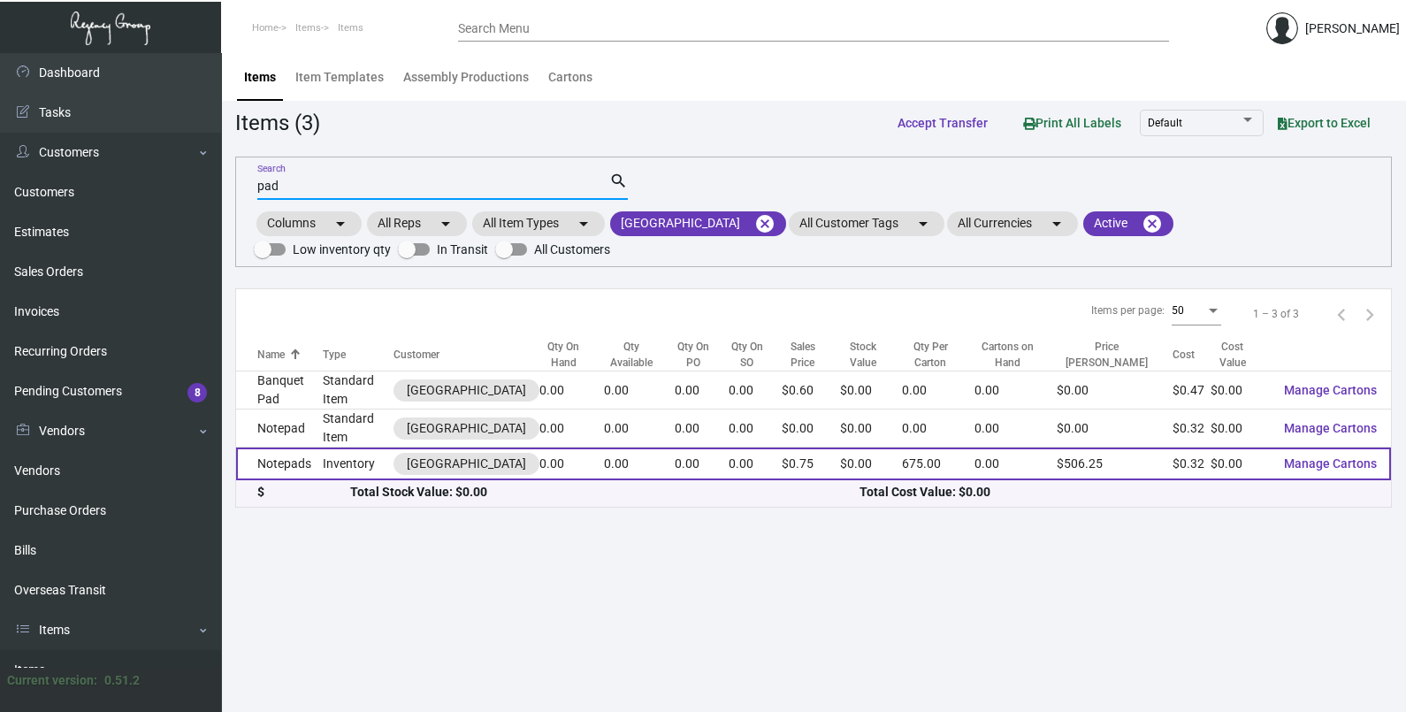
type input "pad"
click at [834, 473] on td "$0.75" at bounding box center [811, 464] width 58 height 33
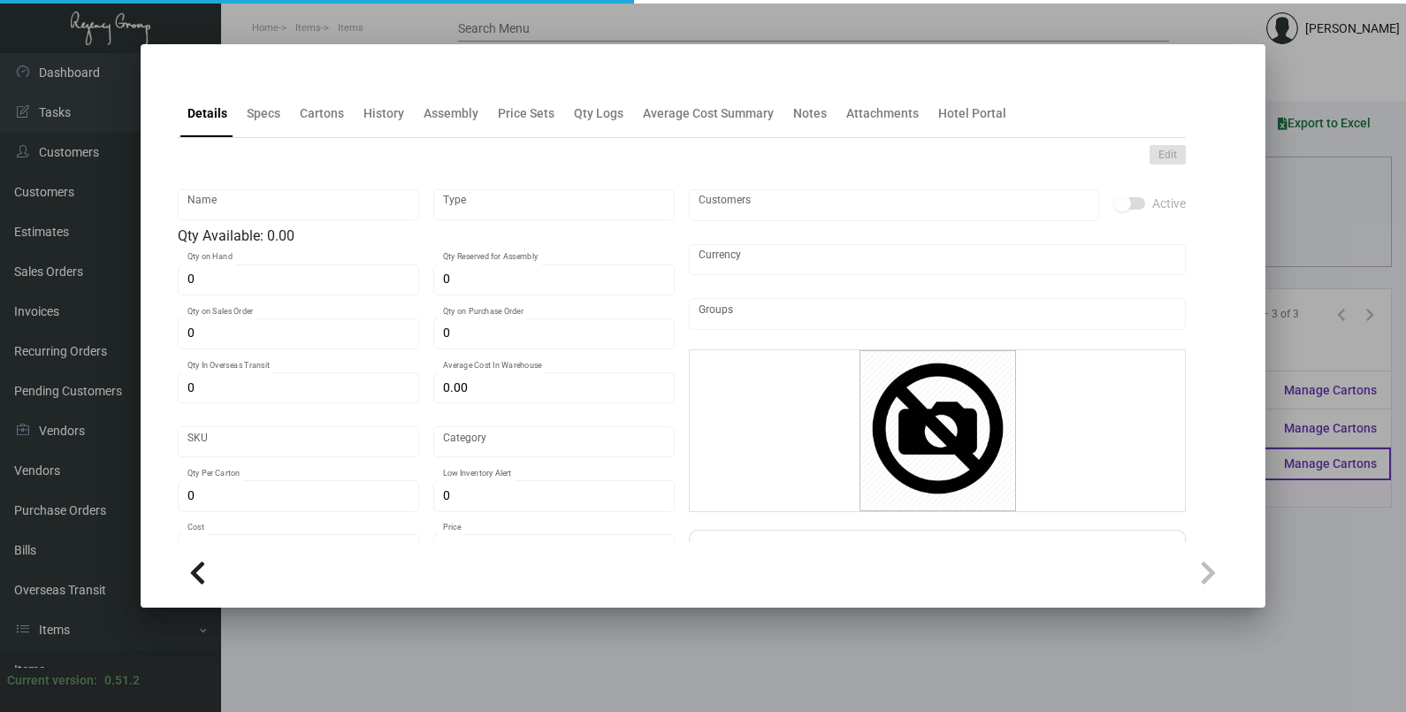
type input "Notepads"
type input "Inventory"
type input "$ 0.00"
type input "LAPBGR-Notepad-30"
type input "Standard"
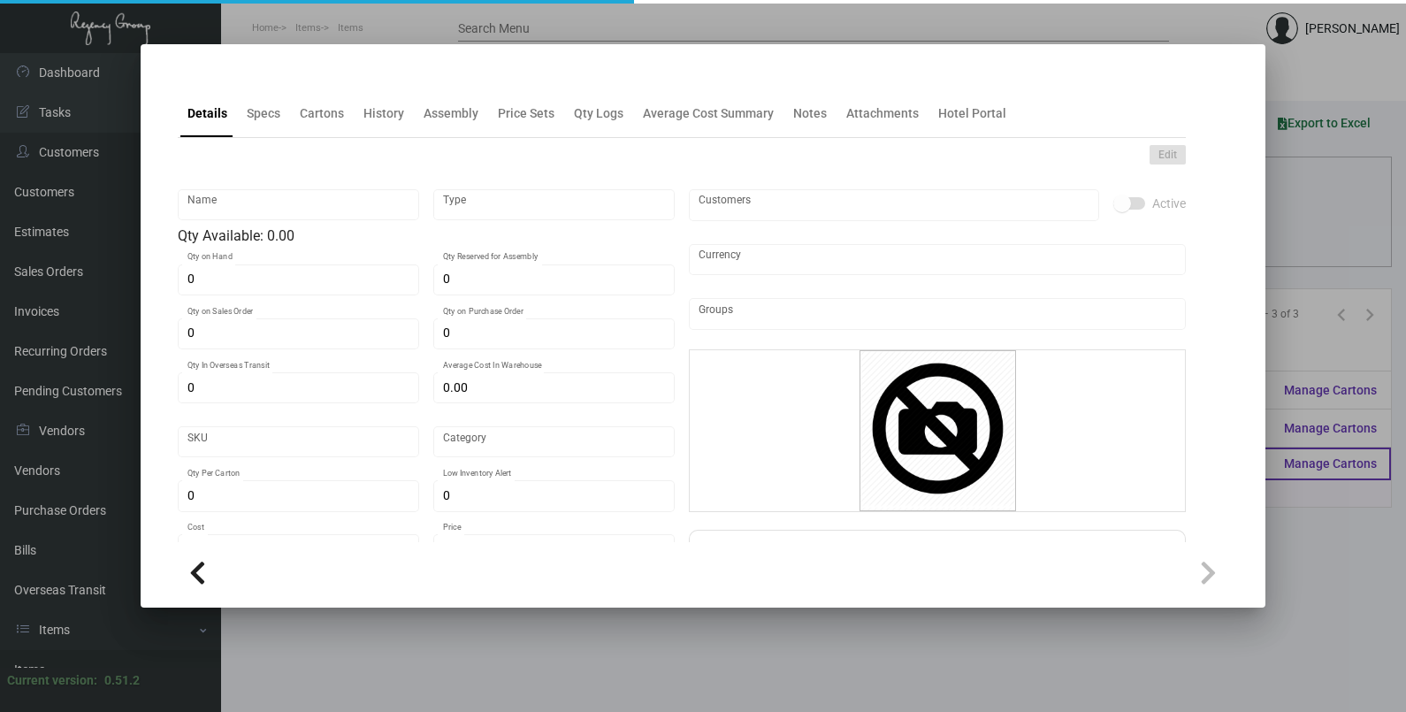
type input "675"
type input "$ 0.32"
type input "$ 0.75"
checkbox input "true"
type input "United States Dollar $"
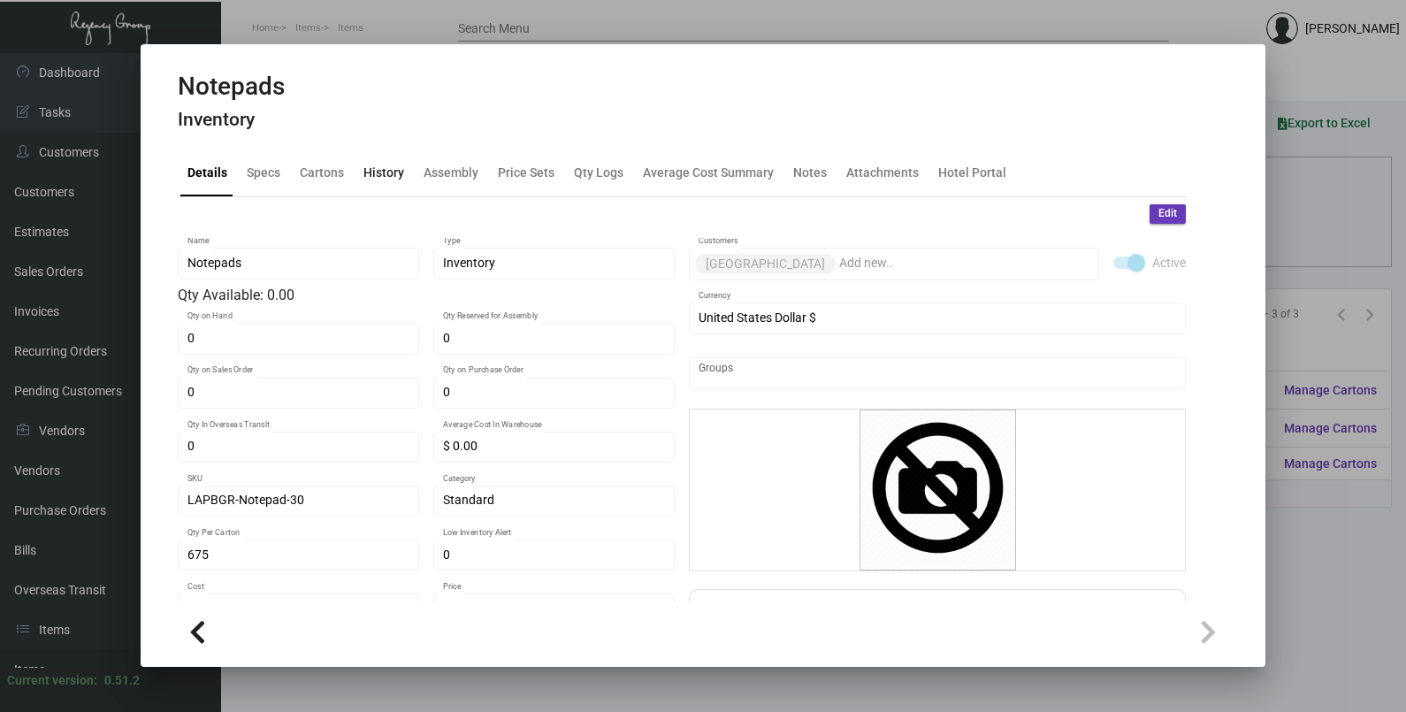
click at [376, 175] on div "History" at bounding box center [384, 172] width 41 height 19
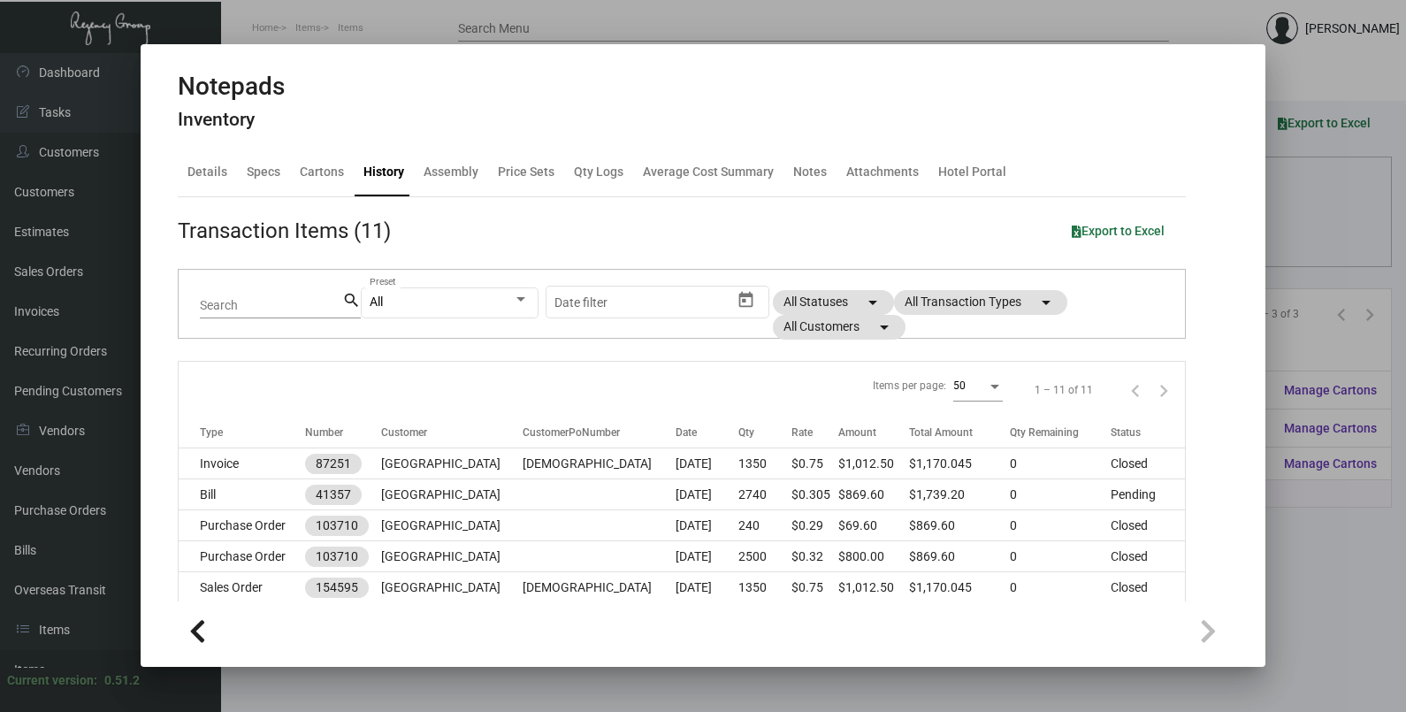
scroll to position [110, 0]
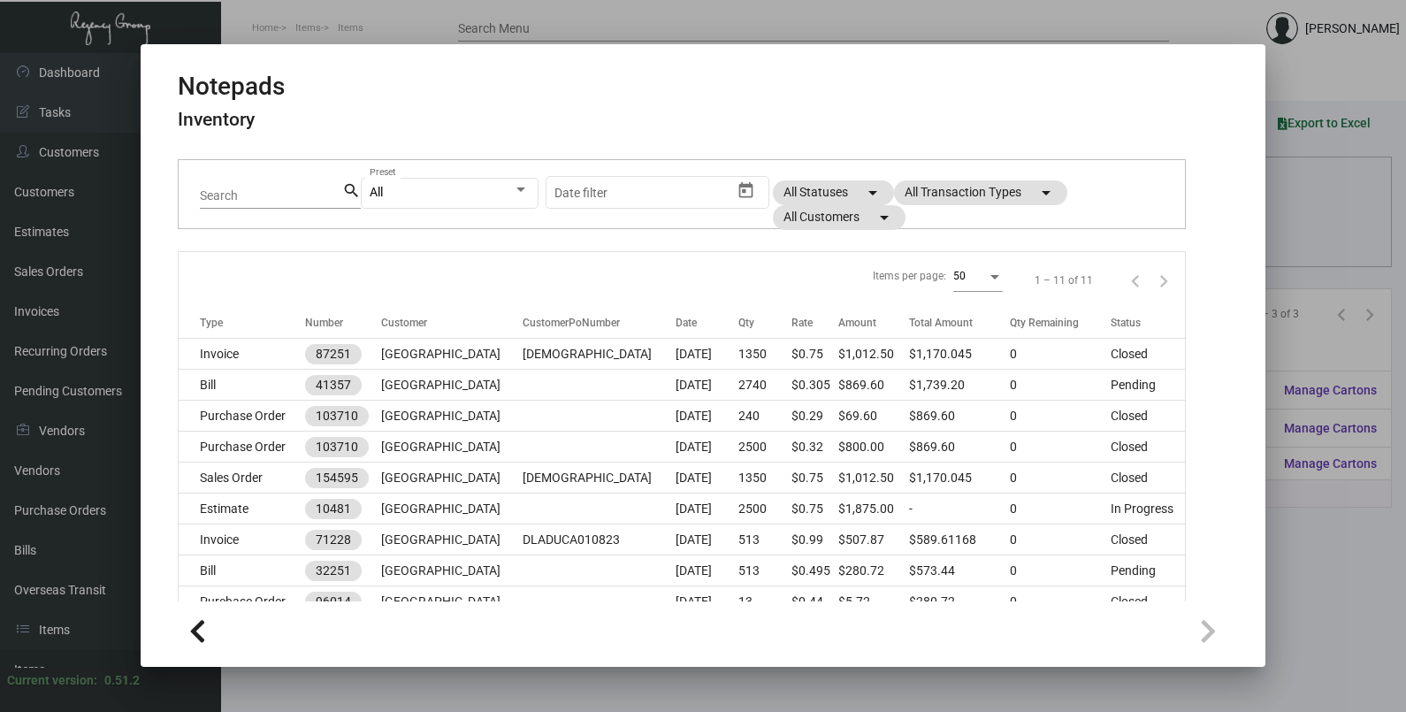
click at [1328, 520] on div at bounding box center [703, 356] width 1406 height 712
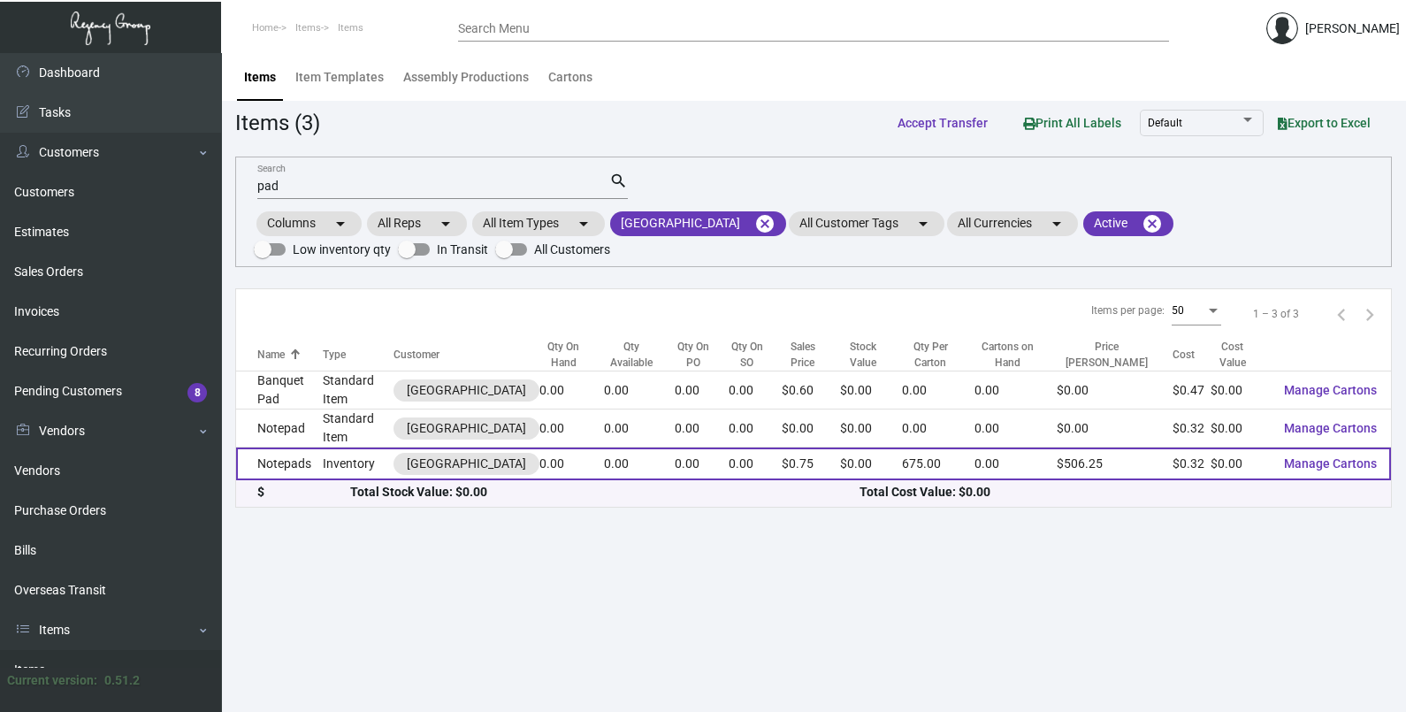
click at [672, 448] on td "0.00" at bounding box center [639, 464] width 71 height 33
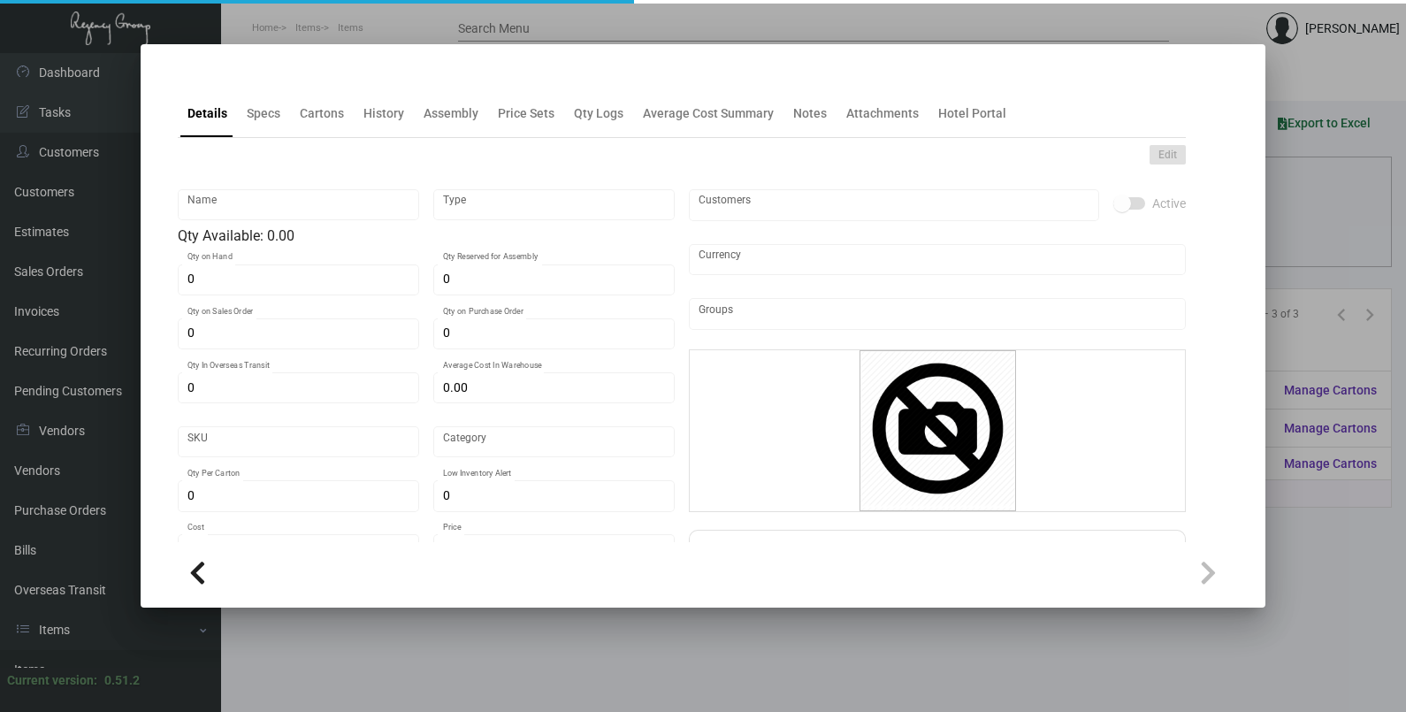
type input "Notepads"
type input "Inventory"
type input "$ 0.00"
type input "LAPBGR-Notepad-30"
type input "Standard"
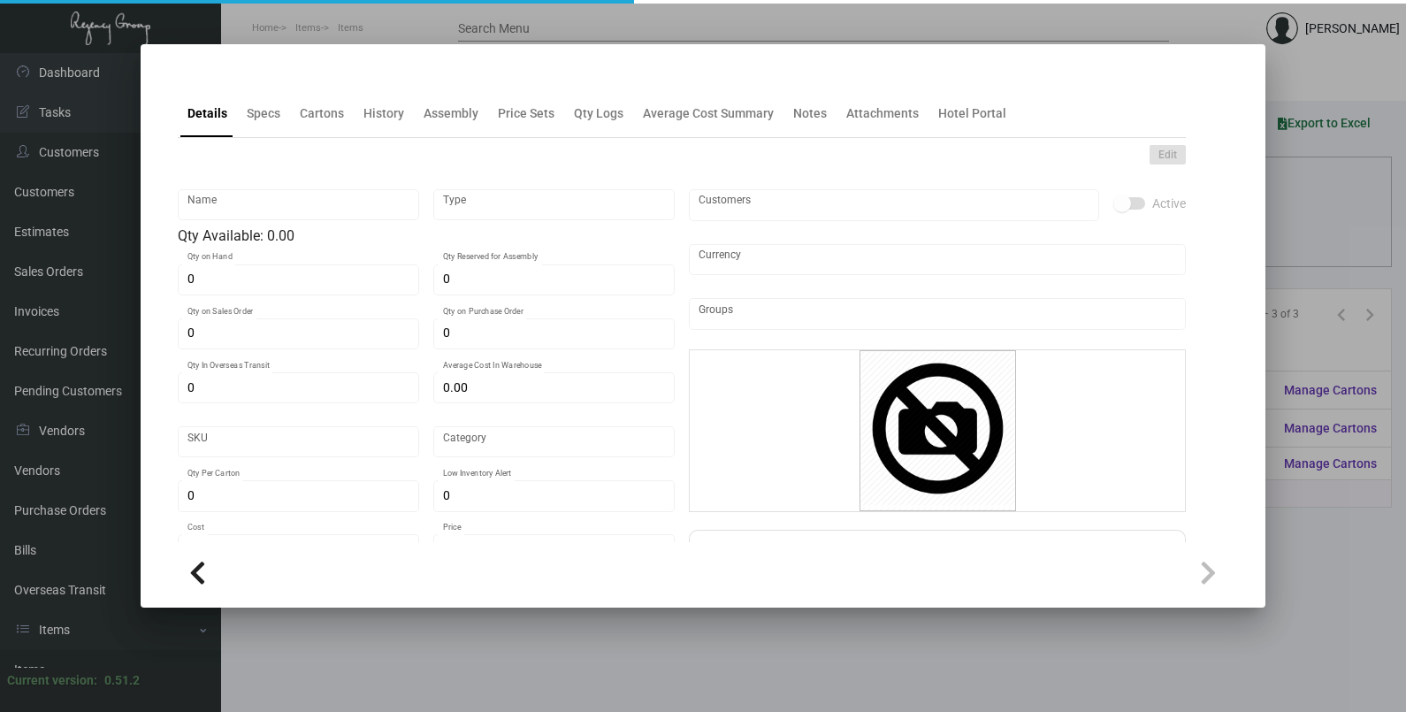
type input "675"
type input "$ 0.32"
type input "$ 0.75"
checkbox input "true"
type input "United States Dollar $"
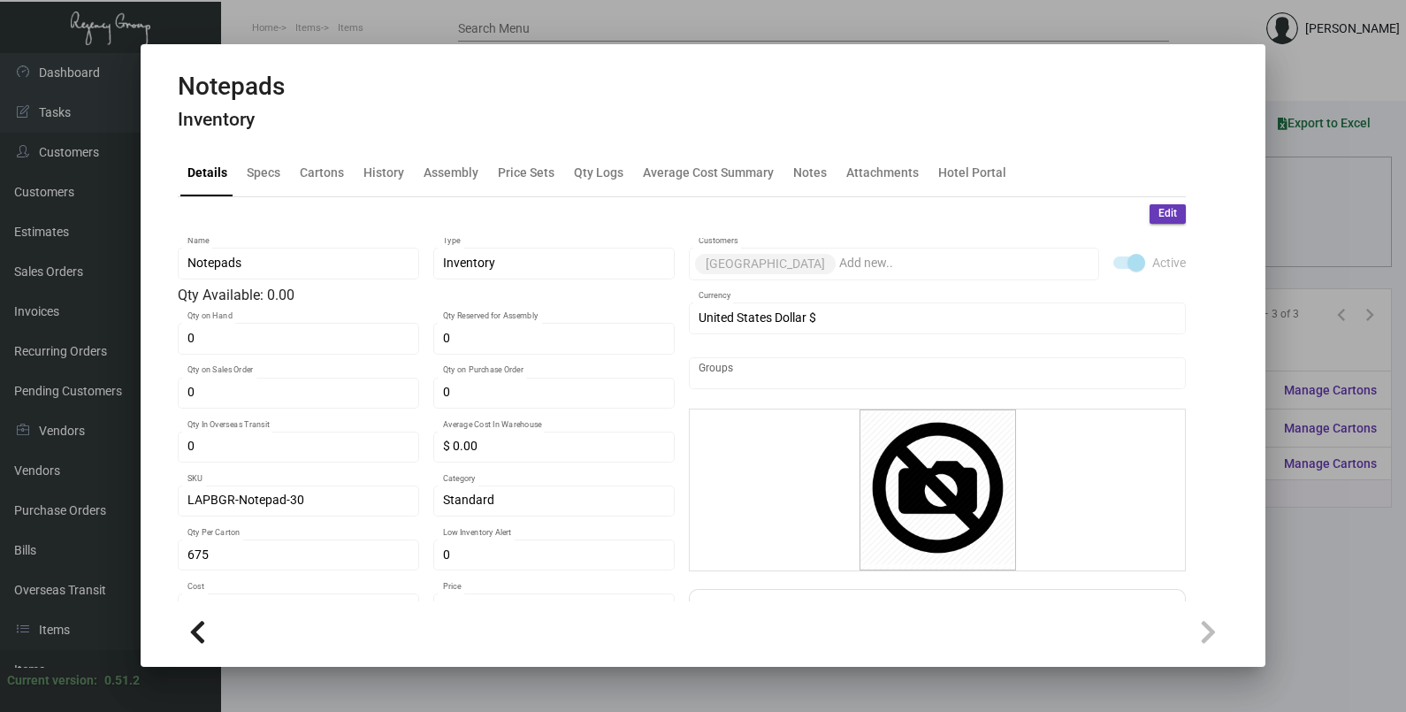
click at [1336, 509] on div at bounding box center [703, 356] width 1406 height 712
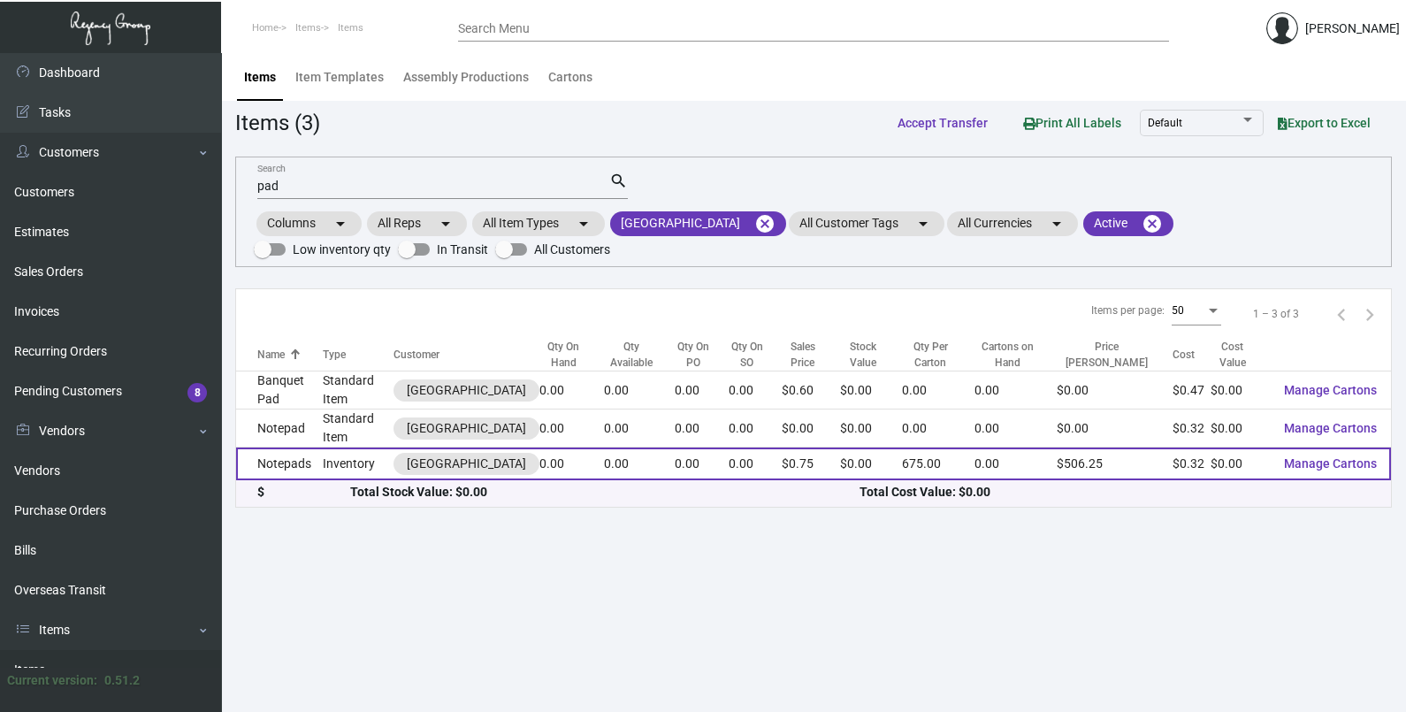
click at [656, 448] on td "0.00" at bounding box center [639, 464] width 71 height 33
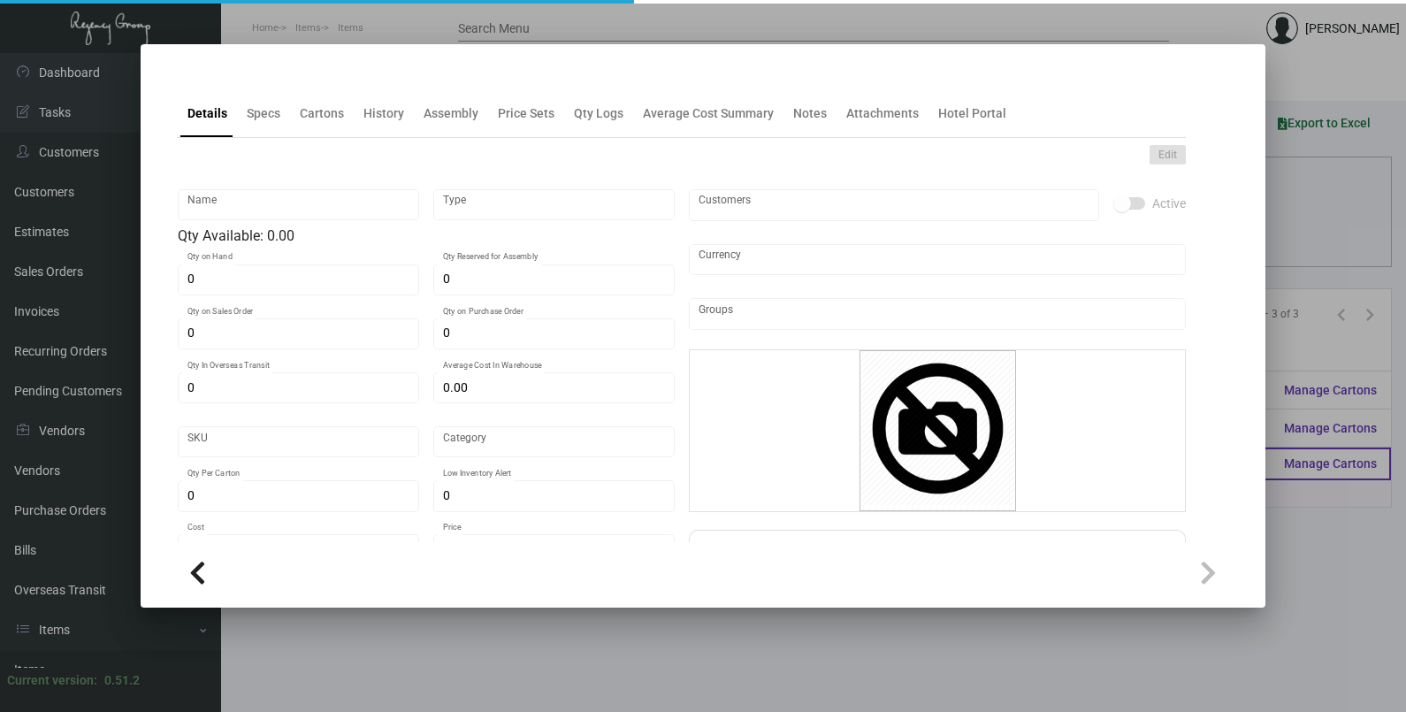
type input "Notepads"
type input "Inventory"
type input "$ 0.00"
type input "LAPBGR-Notepad-30"
type input "Standard"
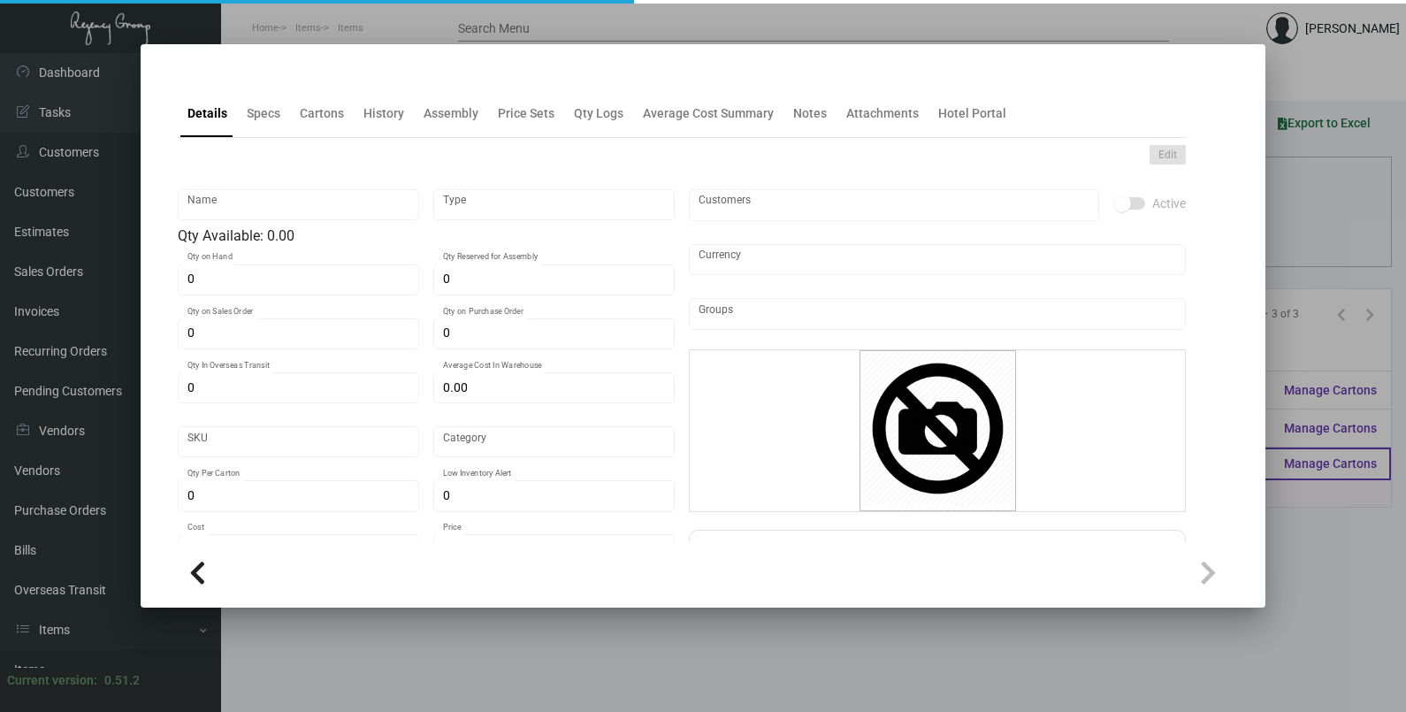
type input "675"
type input "$ 0.32"
type input "$ 0.75"
checkbox input "true"
type input "United States Dollar $"
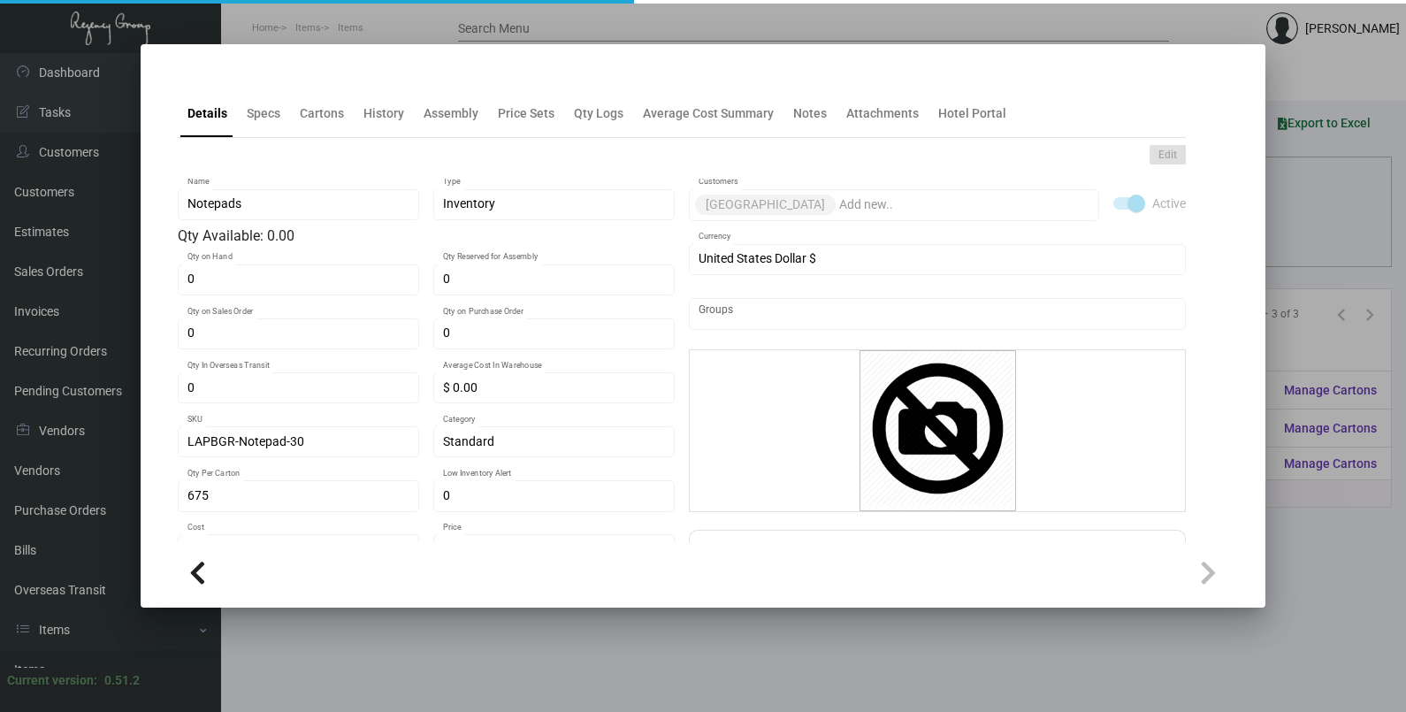
click at [1300, 570] on div at bounding box center [703, 356] width 1406 height 712
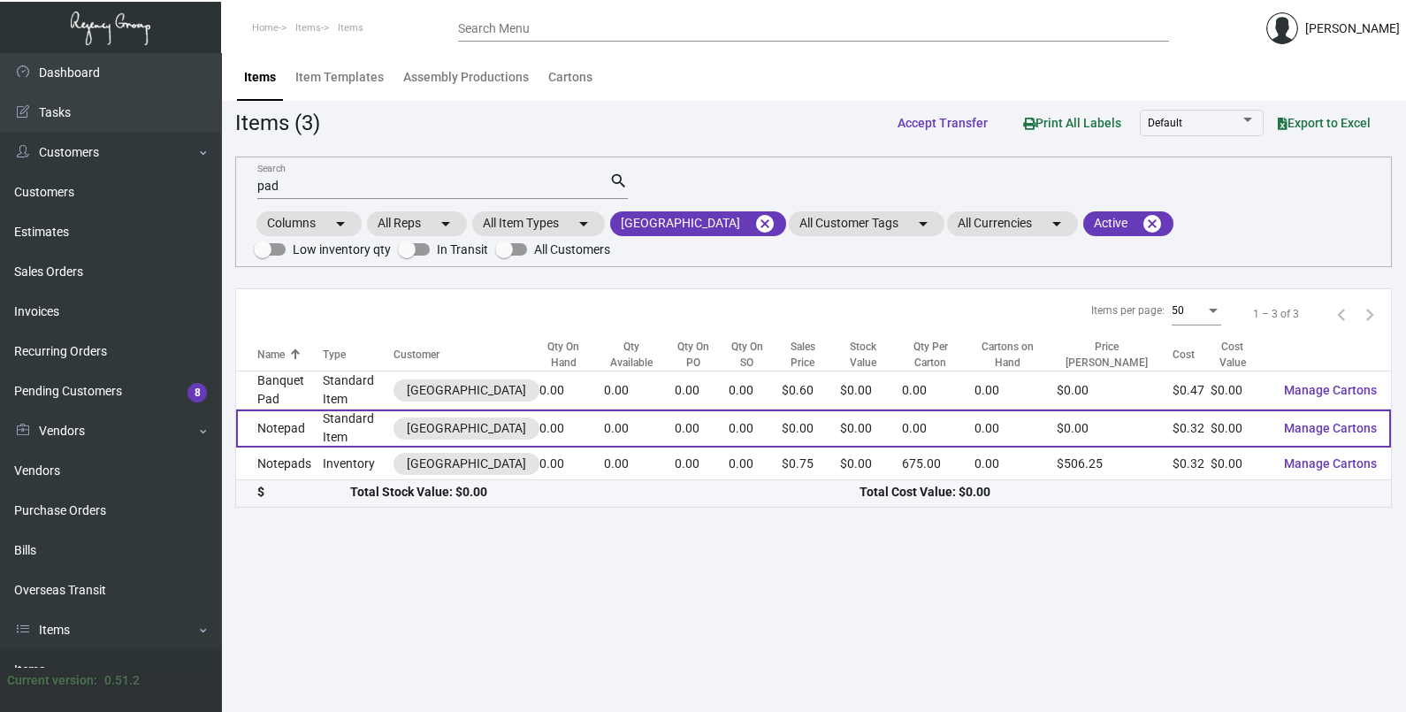
click at [673, 429] on td "0.00" at bounding box center [639, 428] width 71 height 38
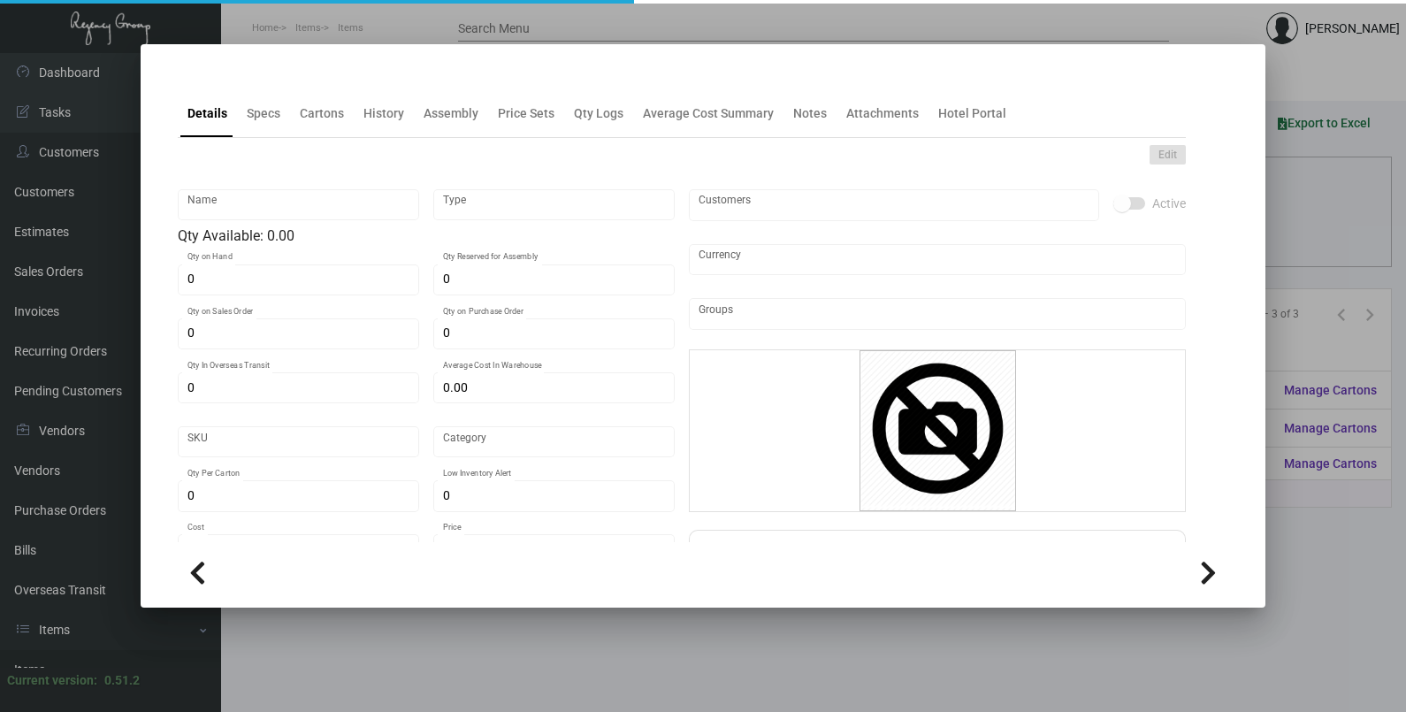
type input "Notepad"
type input "Standard Item"
type input "$ 0.00"
type input "Standard"
type input "$ 0.32"
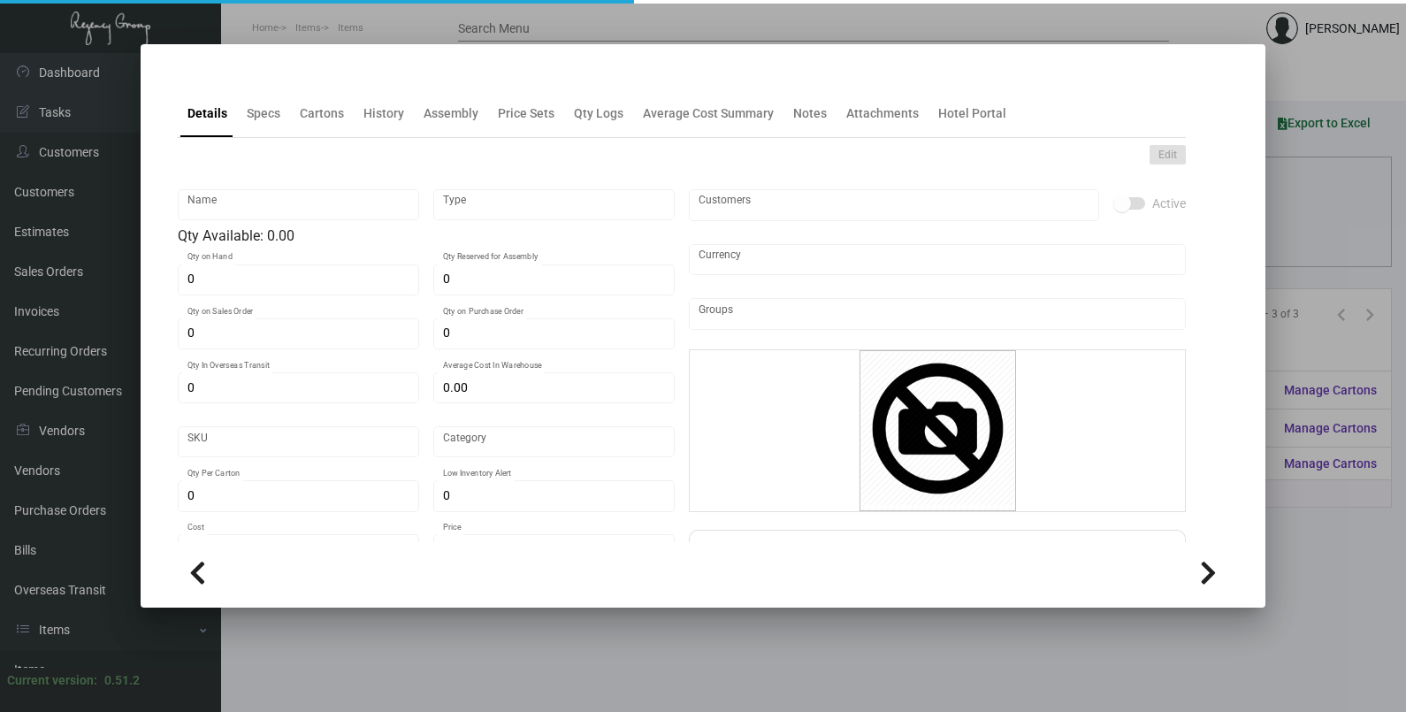
type input "$ 0.00"
checkbox input "true"
type input "United States Dollar $"
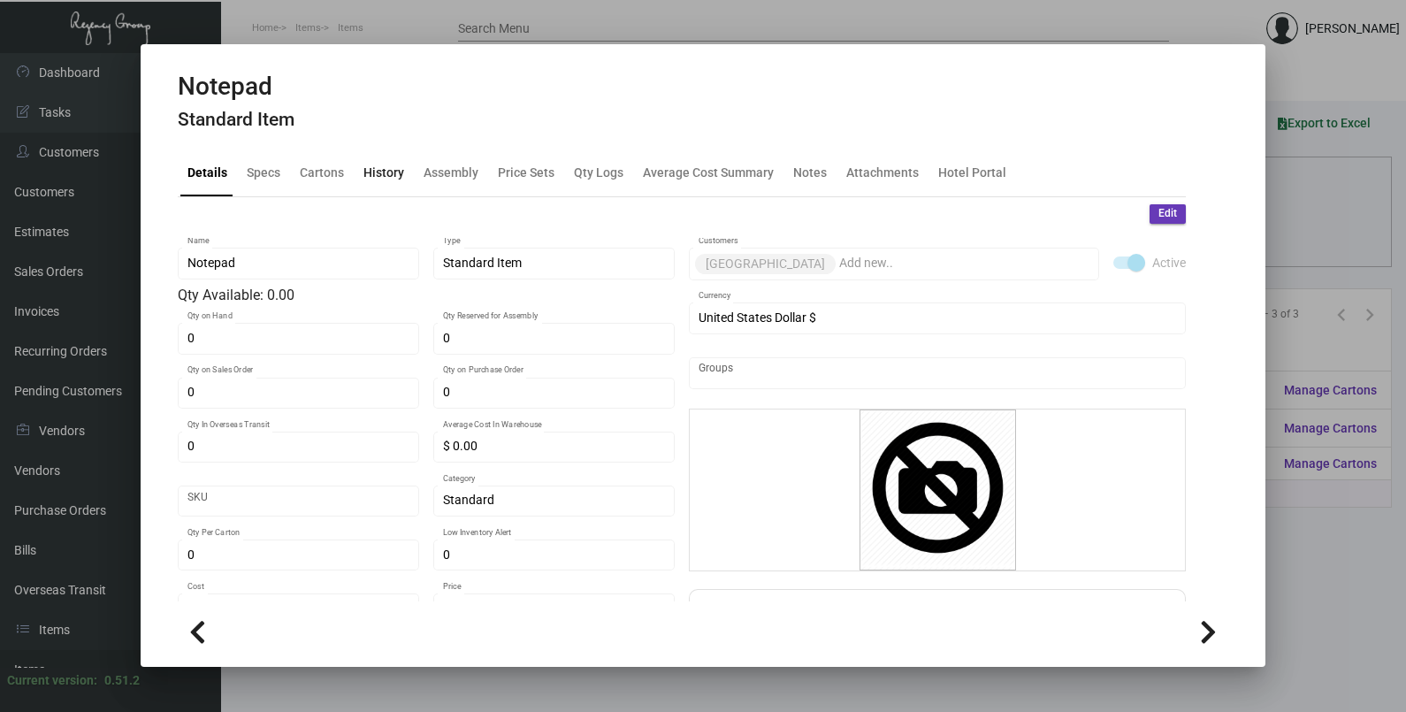
click at [366, 172] on div "History" at bounding box center [384, 172] width 41 height 19
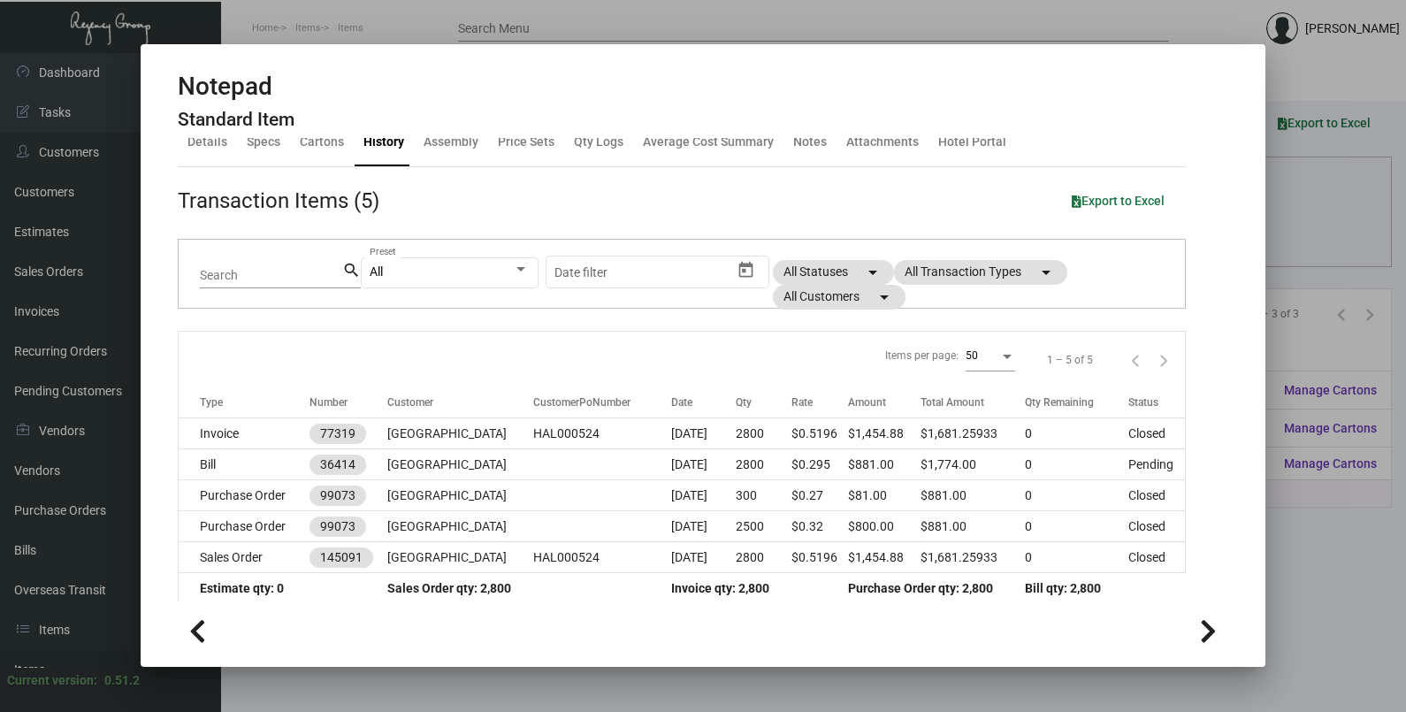
scroll to position [43, 0]
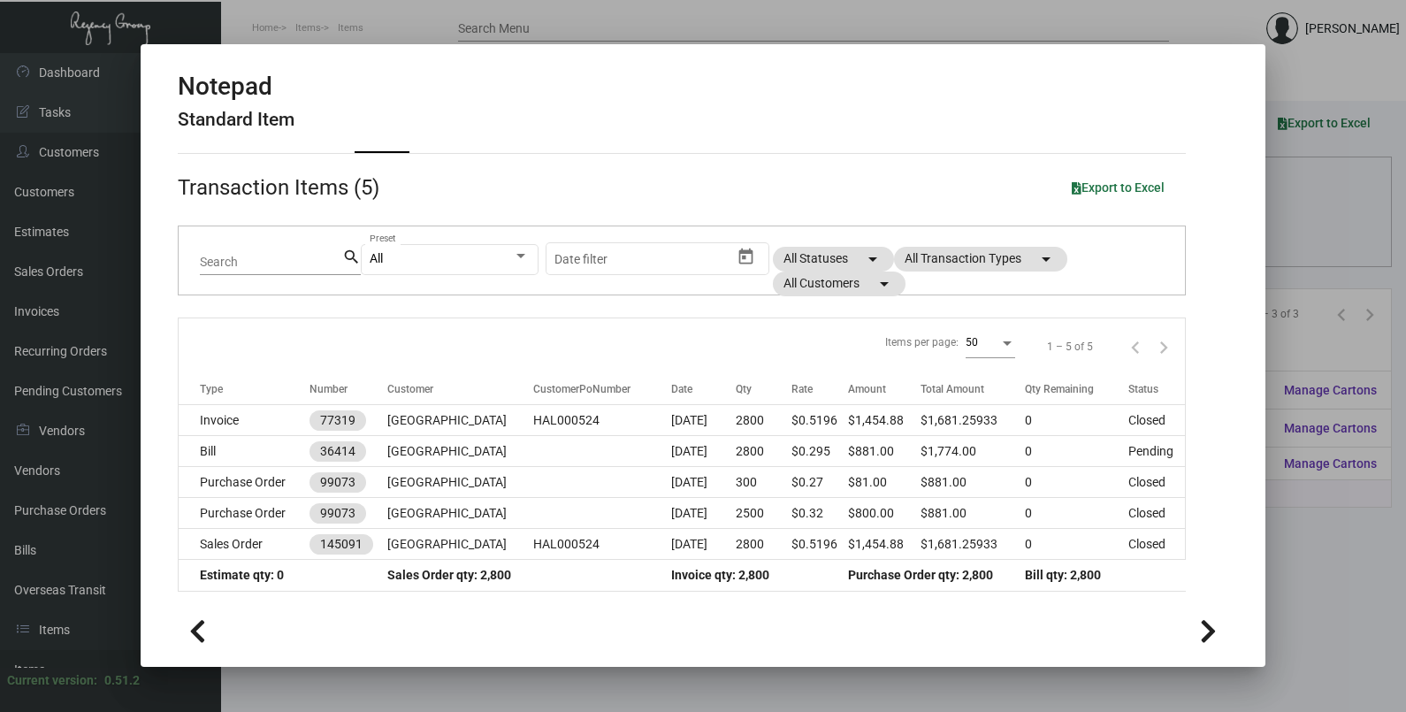
click at [1329, 228] on div at bounding box center [703, 356] width 1406 height 712
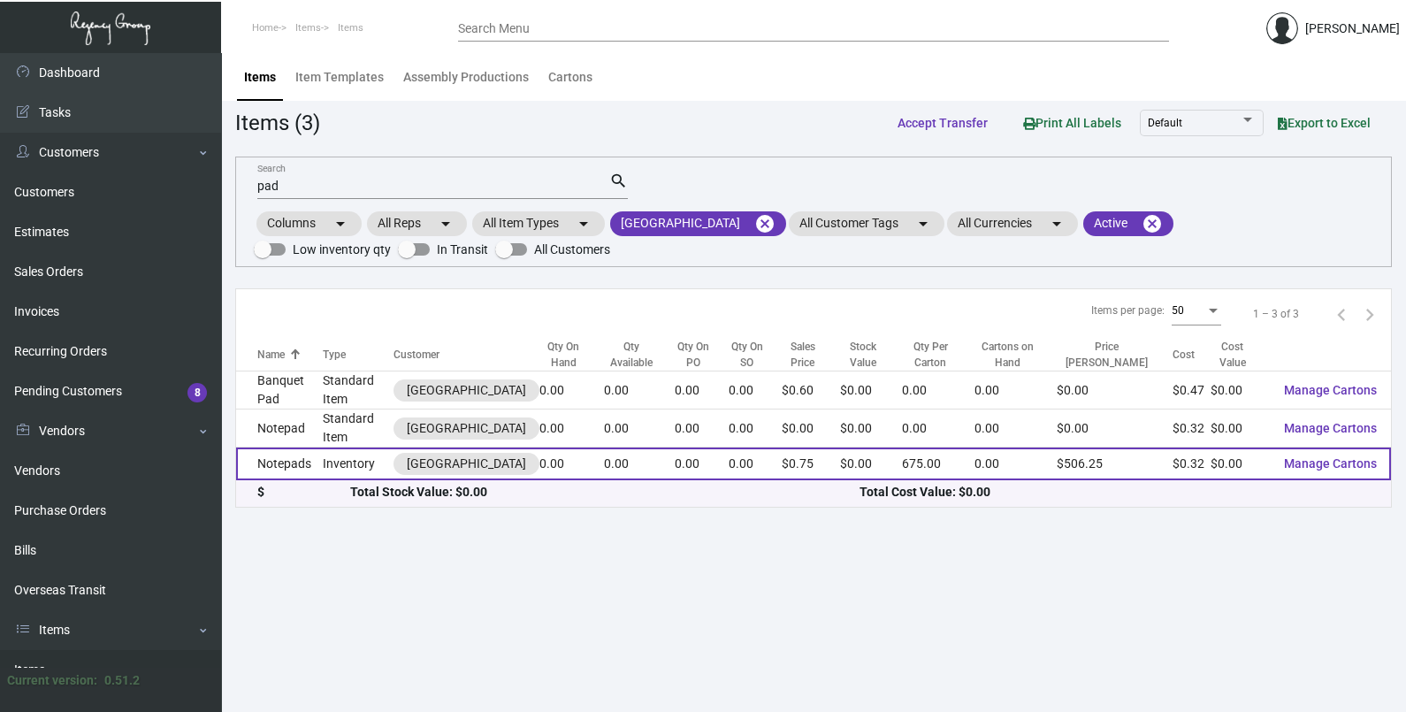
click at [604, 465] on td "0.00" at bounding box center [572, 464] width 65 height 33
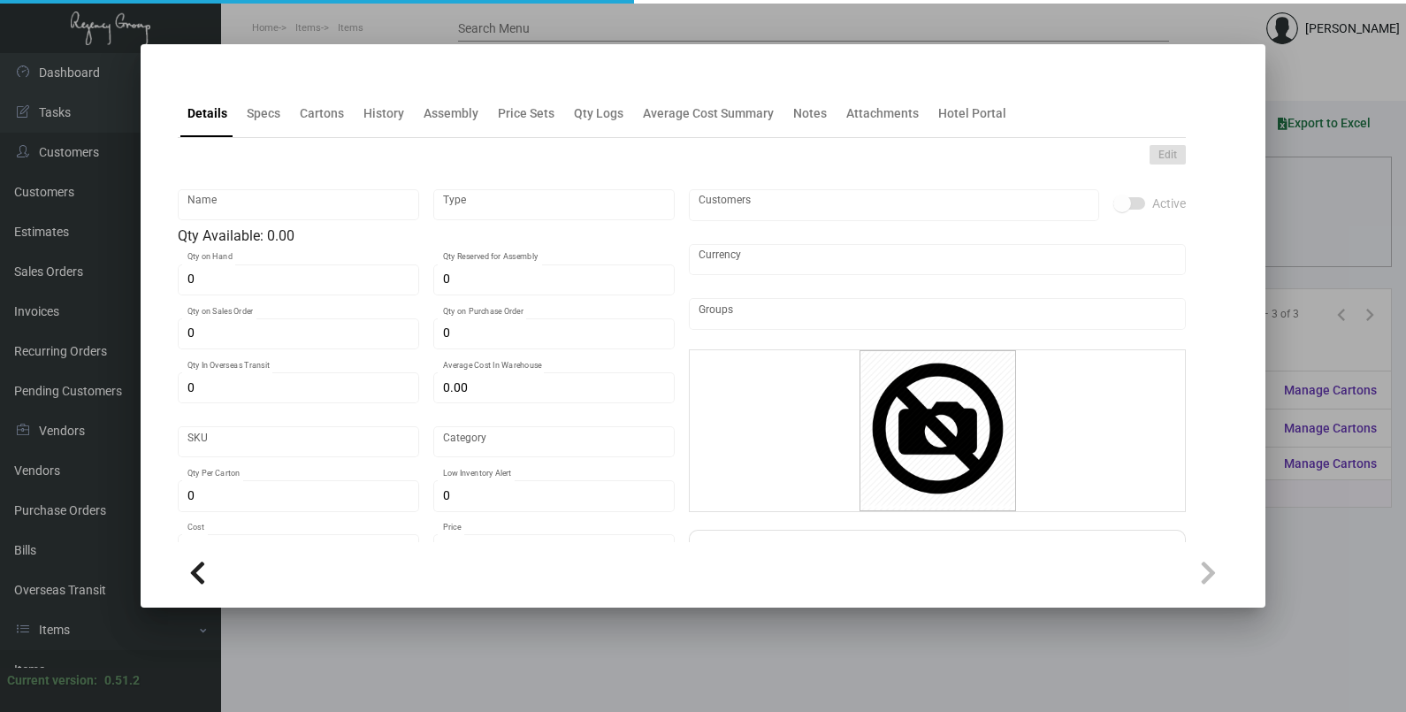
type input "Notepads"
type input "Inventory"
type input "$ 0.00"
type input "LAPBGR-Notepad-30"
type input "Standard"
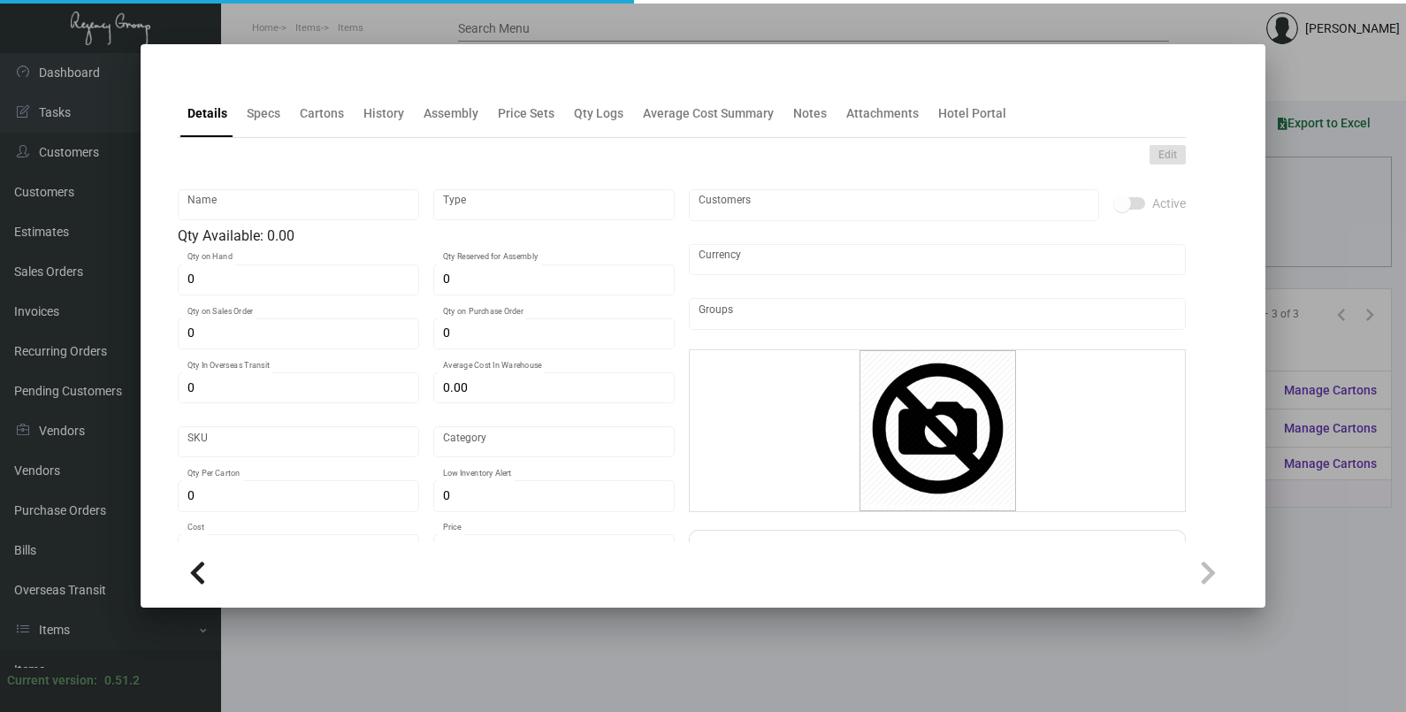
type input "675"
type input "$ 0.32"
type input "$ 0.75"
checkbox input "true"
type input "United States Dollar $"
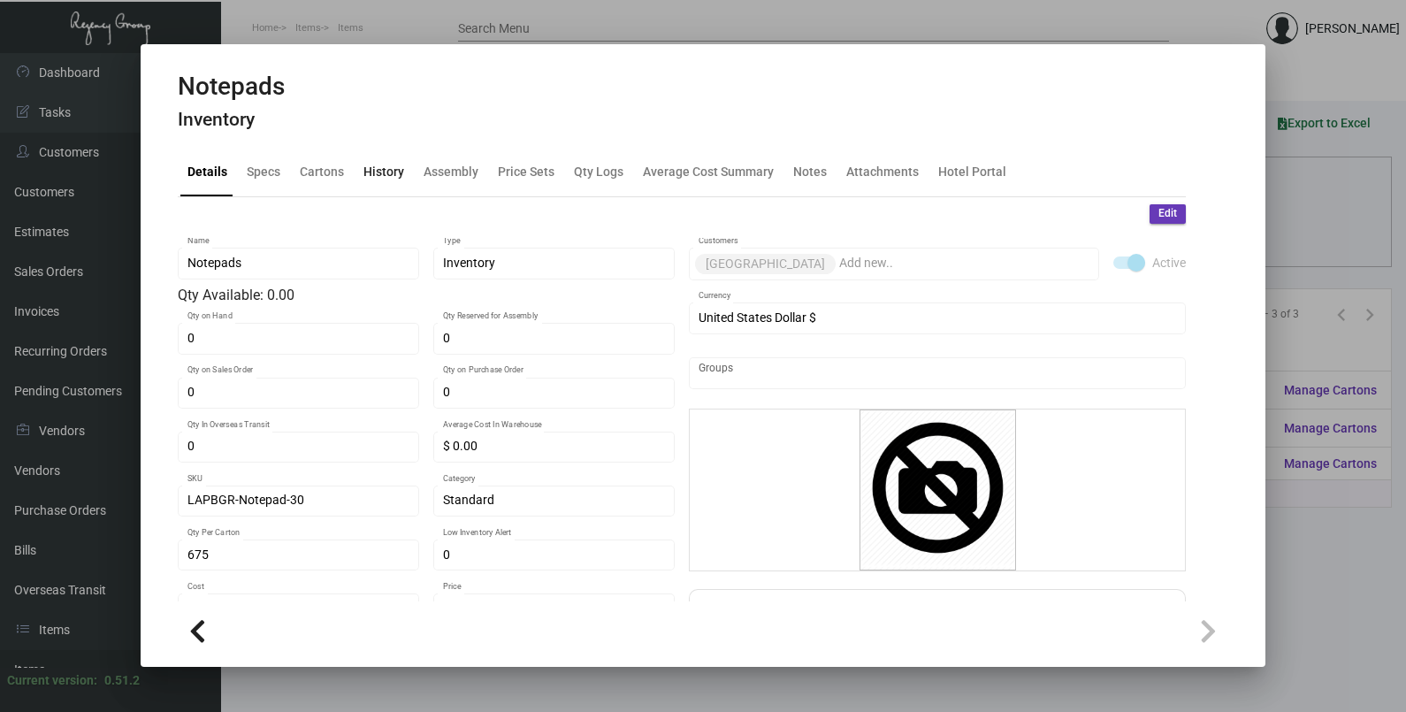
click at [376, 161] on div "History" at bounding box center [383, 172] width 55 height 42
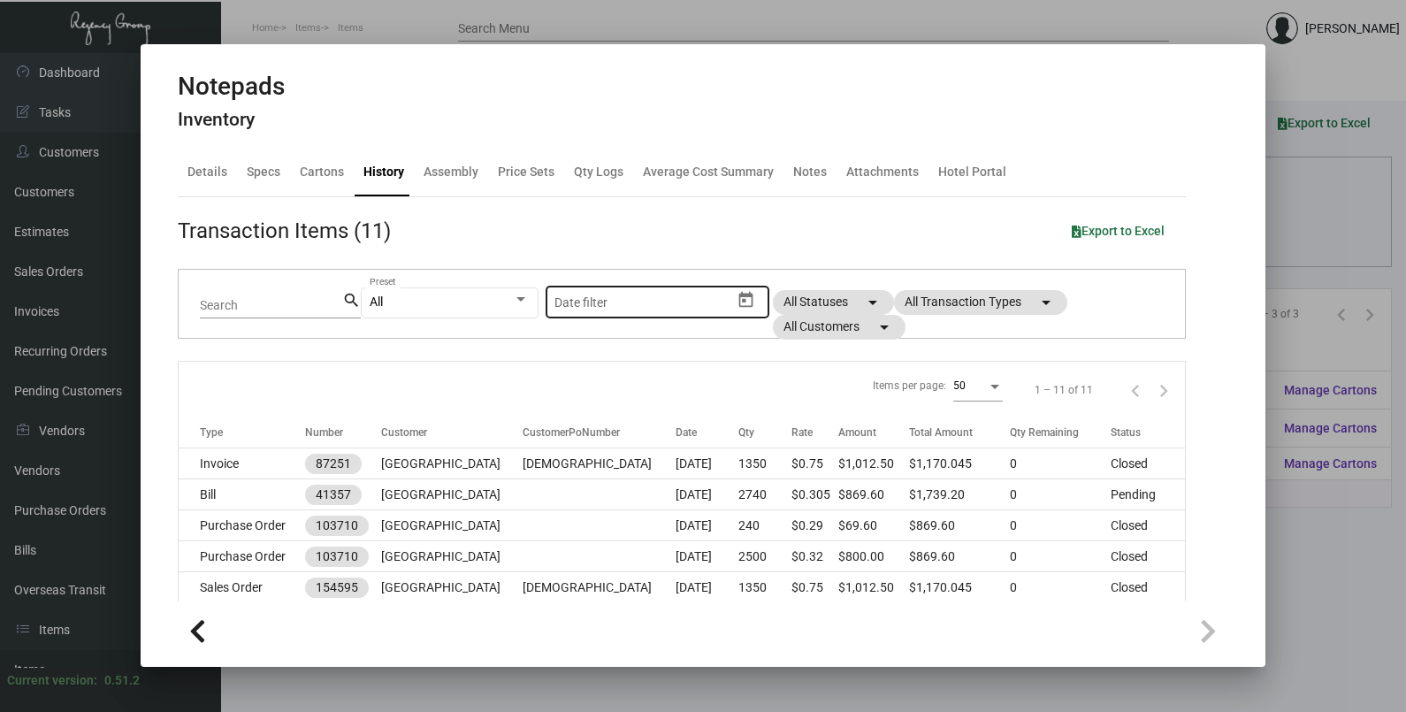
scroll to position [110, 0]
